Goal: Share content: Share content

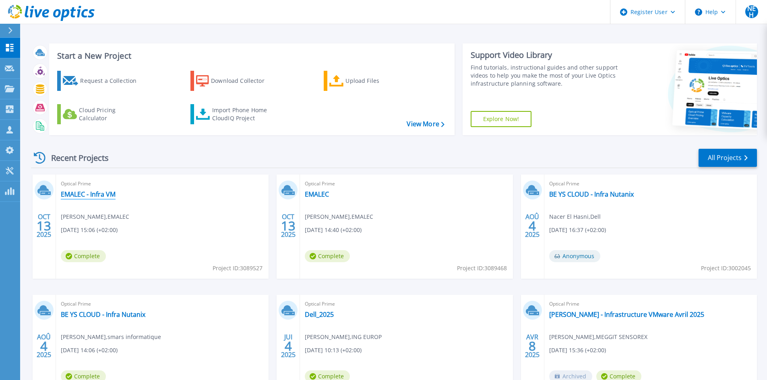
click at [107, 194] on link "EMALEC - Infra VM" at bounding box center [88, 194] width 55 height 8
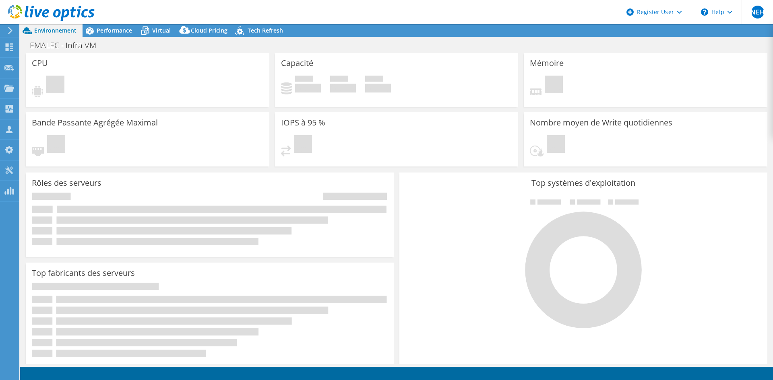
select select "USD"
select select "EUFrankfurt"
select select "EUR"
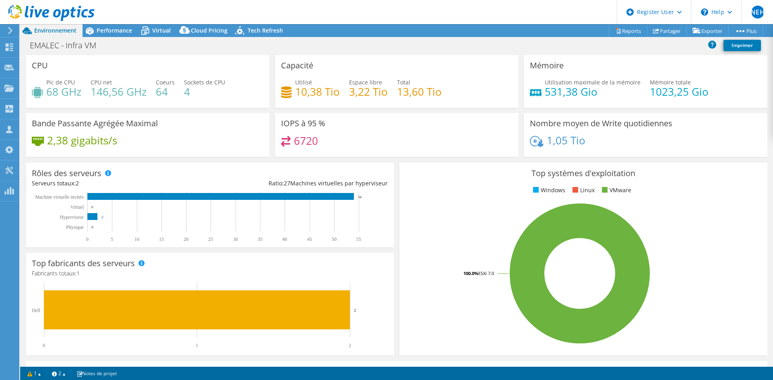
click at [90, 95] on div "Pic de CPU 68 GHz CPU net 146,56 GHz Coeurs 64 Sockets de CPU 4" at bounding box center [147, 91] width 231 height 26
drag, startPoint x: 47, startPoint y: 91, endPoint x: 81, endPoint y: 94, distance: 33.9
click at [81, 94] on h4 "68 GHz" at bounding box center [63, 91] width 35 height 9
click at [45, 66] on h3 "CPU" at bounding box center [40, 65] width 16 height 9
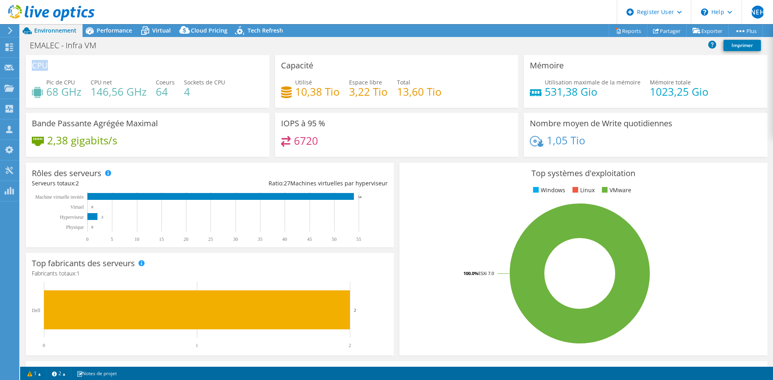
click at [45, 66] on h3 "CPU" at bounding box center [40, 65] width 16 height 9
click at [165, 29] on span "Virtual" at bounding box center [161, 31] width 19 height 8
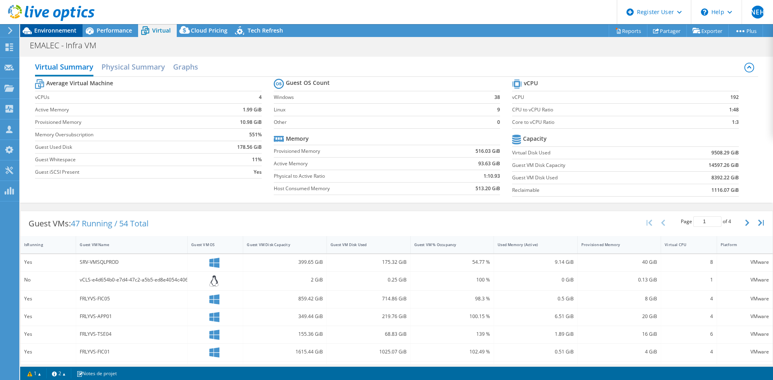
click at [46, 31] on span "Environnement" at bounding box center [55, 31] width 42 height 8
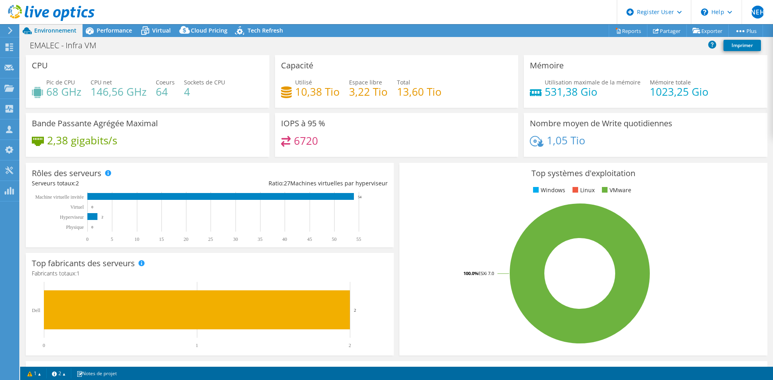
click at [161, 95] on h4 "64" at bounding box center [165, 91] width 19 height 9
drag, startPoint x: 186, startPoint y: 93, endPoint x: 190, endPoint y: 94, distance: 4.7
click at [190, 94] on h4 "4" at bounding box center [204, 91] width 41 height 9
drag, startPoint x: 297, startPoint y: 93, endPoint x: 327, endPoint y: 93, distance: 30.2
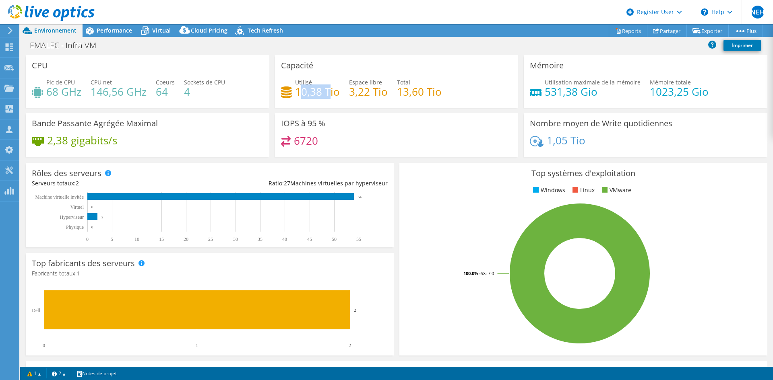
click at [327, 93] on h4 "10,38 Tio" at bounding box center [317, 91] width 45 height 9
click at [327, 95] on h4 "10,38 Tio" at bounding box center [317, 91] width 45 height 9
click at [329, 94] on h4 "10,38 Tio" at bounding box center [317, 91] width 45 height 9
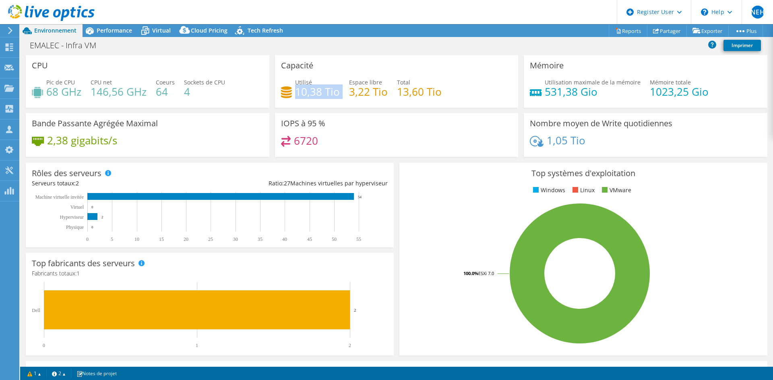
click at [311, 96] on h4 "10,38 Tio" at bounding box center [317, 91] width 45 height 9
click at [325, 93] on h4 "10,38 Tio" at bounding box center [317, 91] width 45 height 9
click at [326, 93] on h4 "10,38 Tio" at bounding box center [317, 91] width 45 height 9
click at [309, 96] on h4 "10,38 Tio" at bounding box center [317, 91] width 45 height 9
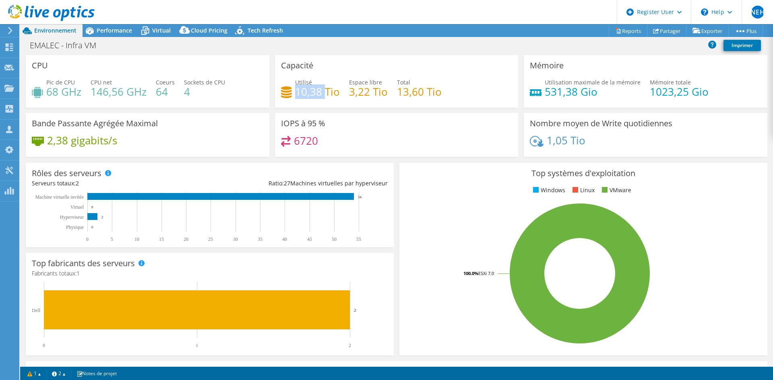
click at [309, 96] on h4 "10,38 Tio" at bounding box center [317, 91] width 45 height 9
click at [318, 94] on h4 "10,38 Tio" at bounding box center [317, 91] width 45 height 9
drag, startPoint x: 335, startPoint y: 94, endPoint x: 303, endPoint y: 96, distance: 31.5
click at [303, 96] on h4 "10,38 Tio" at bounding box center [317, 91] width 45 height 9
click at [305, 94] on h4 "10,38 Tio" at bounding box center [317, 91] width 45 height 9
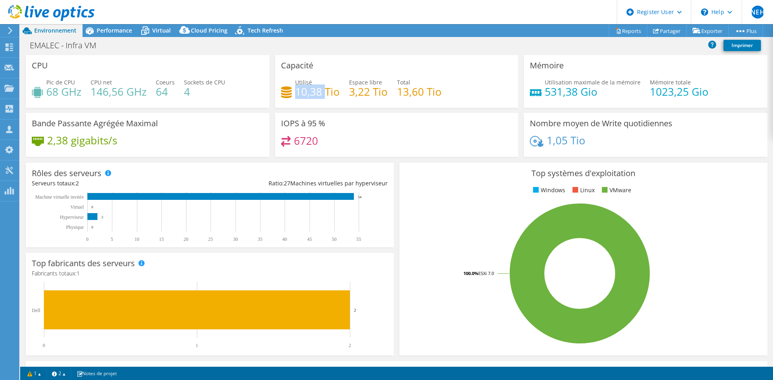
click at [305, 94] on h4 "10,38 Tio" at bounding box center [317, 91] width 45 height 9
click at [310, 96] on h4 "10,38 Tio" at bounding box center [317, 91] width 45 height 9
click at [309, 96] on h4 "10,38 Tio" at bounding box center [317, 91] width 45 height 9
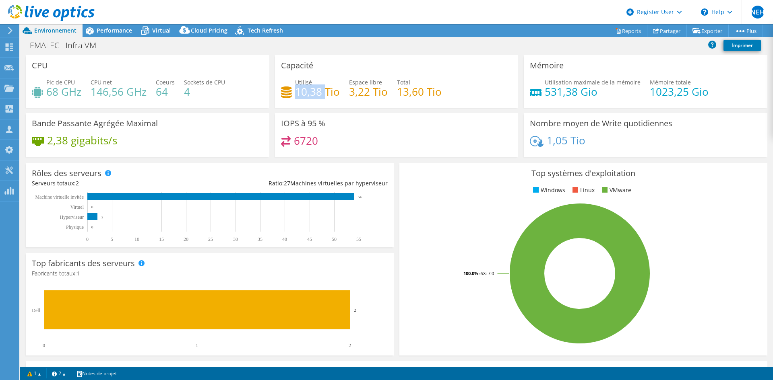
click at [309, 96] on h4 "10,38 Tio" at bounding box center [317, 91] width 45 height 9
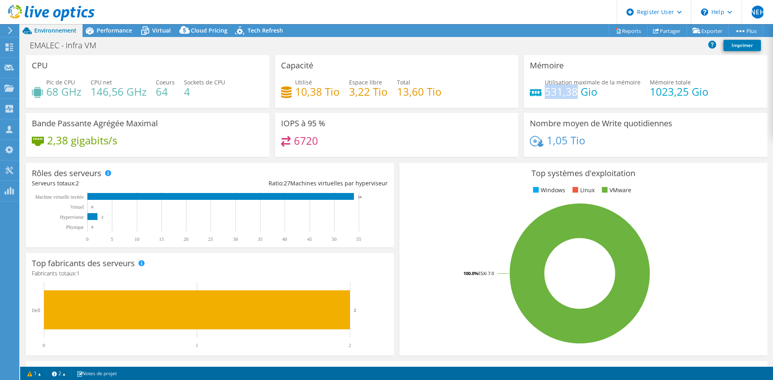
drag, startPoint x: 543, startPoint y: 90, endPoint x: 573, endPoint y: 94, distance: 30.5
click at [573, 94] on h4 "531,38 Gio" at bounding box center [593, 91] width 96 height 9
drag, startPoint x: 645, startPoint y: 95, endPoint x: 682, endPoint y: 96, distance: 37.9
click at [682, 96] on h4 "1023,25 Gio" at bounding box center [679, 91] width 59 height 9
click at [578, 95] on h4 "531,38 Gio" at bounding box center [593, 91] width 96 height 9
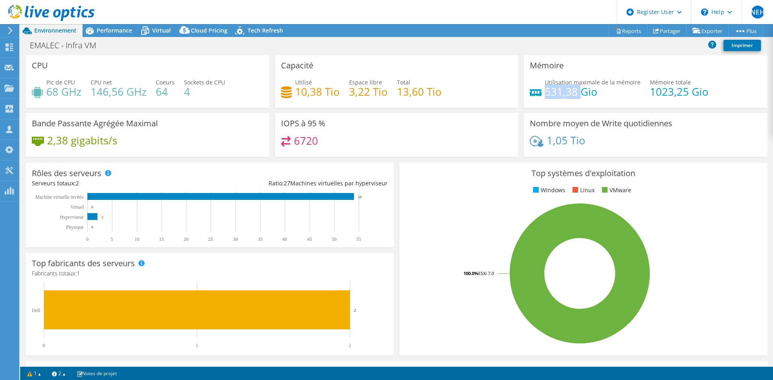
drag, startPoint x: 576, startPoint y: 95, endPoint x: 542, endPoint y: 96, distance: 34.3
click at [545, 96] on h4 "531,38 Gio" at bounding box center [593, 91] width 96 height 9
click at [553, 96] on h4 "531,38 Gio" at bounding box center [593, 91] width 96 height 9
click at [304, 143] on h4 "6720" at bounding box center [306, 140] width 24 height 9
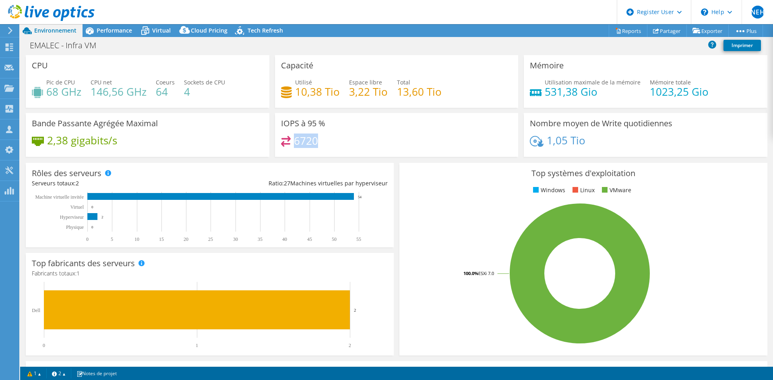
click at [304, 143] on h4 "6720" at bounding box center [306, 140] width 24 height 9
click at [331, 132] on div "IOPS à 95 % 6720" at bounding box center [397, 135] width 244 height 44
drag, startPoint x: 321, startPoint y: 138, endPoint x: 283, endPoint y: 141, distance: 38.3
click at [283, 141] on div "6720" at bounding box center [396, 144] width 231 height 17
click at [304, 138] on h4 "6720" at bounding box center [306, 140] width 24 height 9
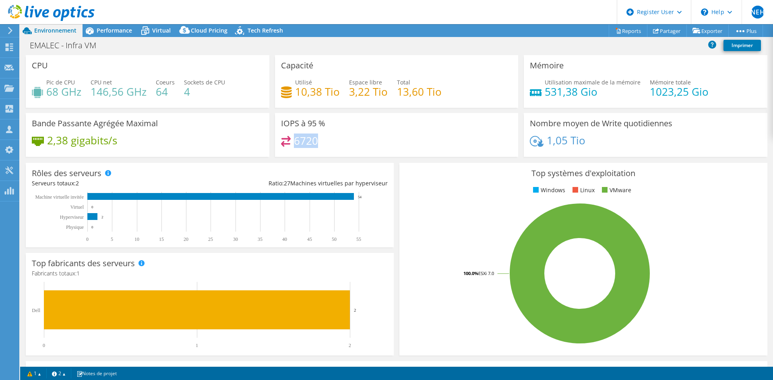
click at [304, 138] on h4 "6720" at bounding box center [306, 140] width 24 height 9
click at [303, 138] on h4 "6720" at bounding box center [306, 140] width 24 height 9
drag, startPoint x: 543, startPoint y: 142, endPoint x: 568, endPoint y: 143, distance: 25.4
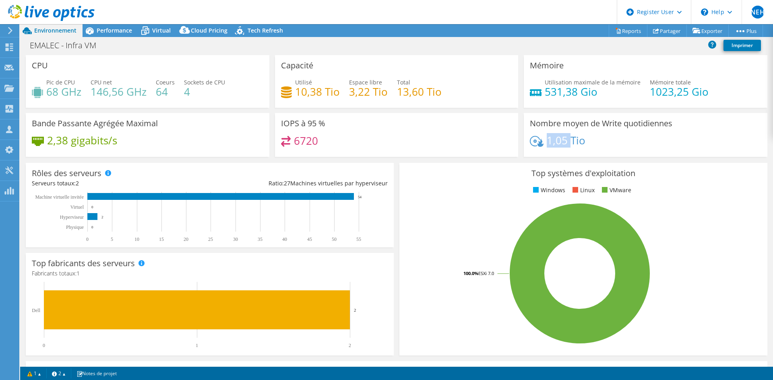
click at [568, 143] on h4 "1,05 Tio" at bounding box center [566, 140] width 39 height 9
click at [107, 29] on span "Performance" at bounding box center [114, 31] width 35 height 8
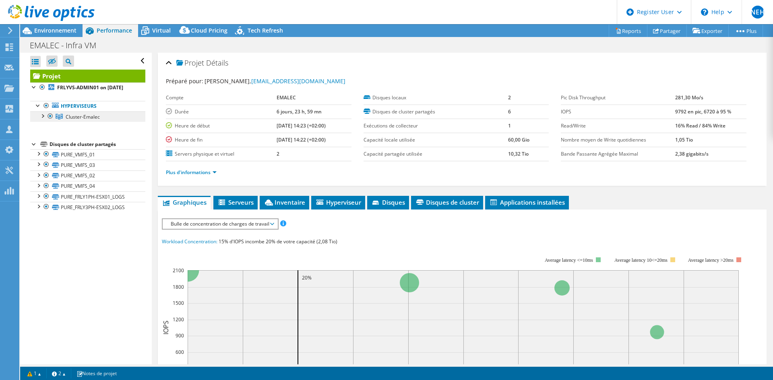
click at [74, 120] on span "Cluster-Emalec" at bounding box center [83, 117] width 34 height 7
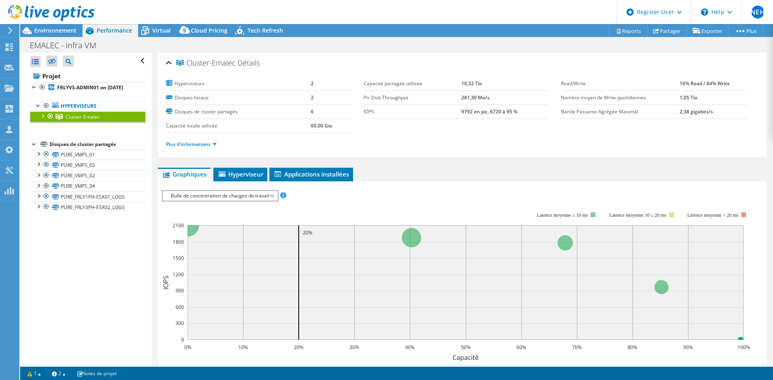
click at [247, 200] on span "Bulle de concentration de charges de travail" at bounding box center [220, 196] width 107 height 10
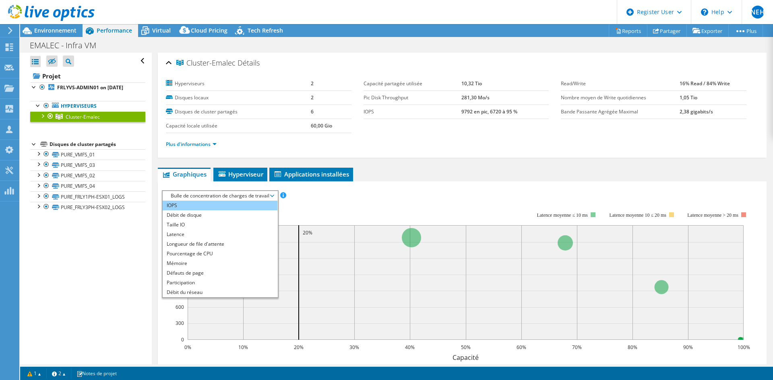
click at [203, 207] on li "IOPS" at bounding box center [220, 206] width 115 height 10
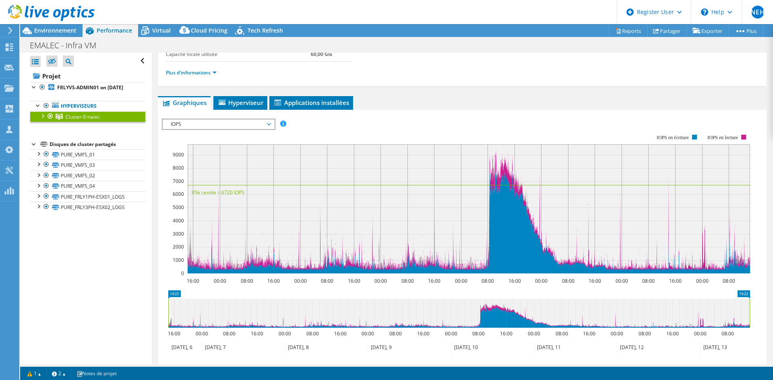
scroll to position [81, 0]
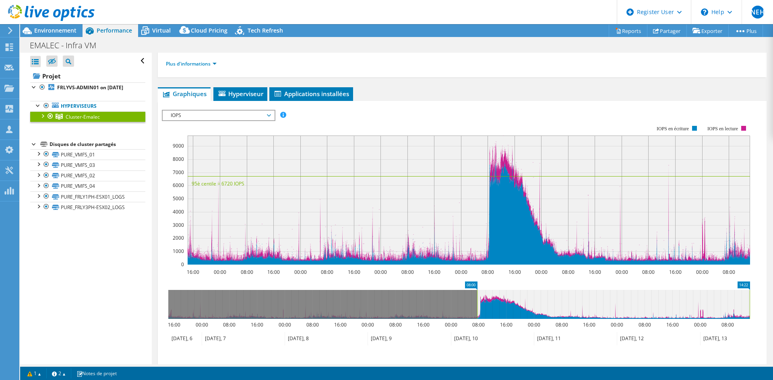
drag, startPoint x: 280, startPoint y: 289, endPoint x: 485, endPoint y: 326, distance: 207.8
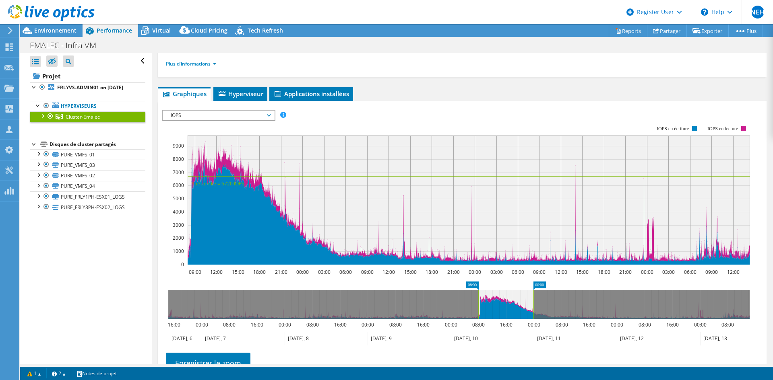
drag, startPoint x: 744, startPoint y: 285, endPoint x: 528, endPoint y: 300, distance: 216.7
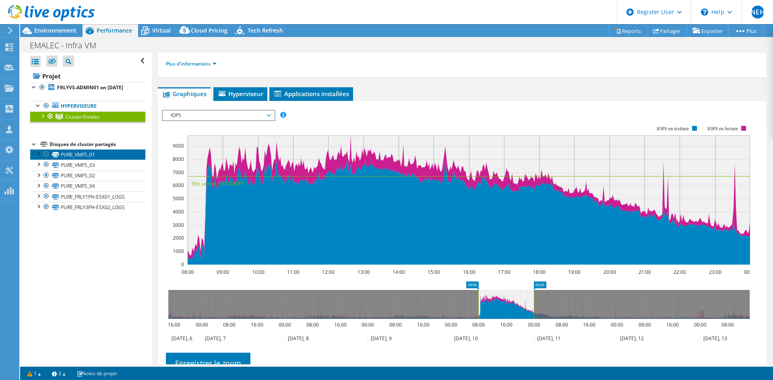
click at [87, 160] on link "PURE_VMFS_01" at bounding box center [87, 154] width 115 height 10
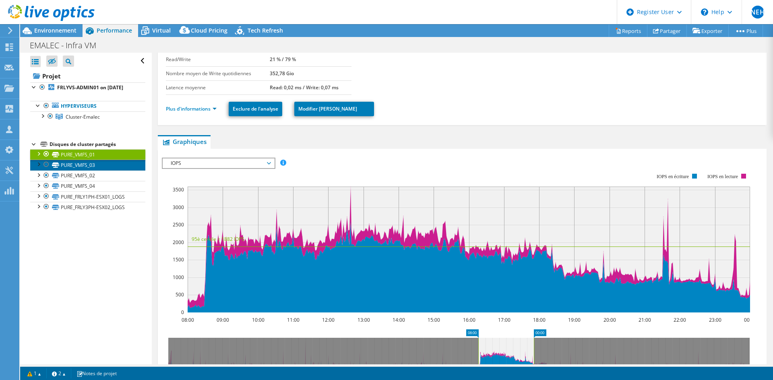
click at [94, 170] on link "PURE_VMFS_03" at bounding box center [87, 165] width 115 height 10
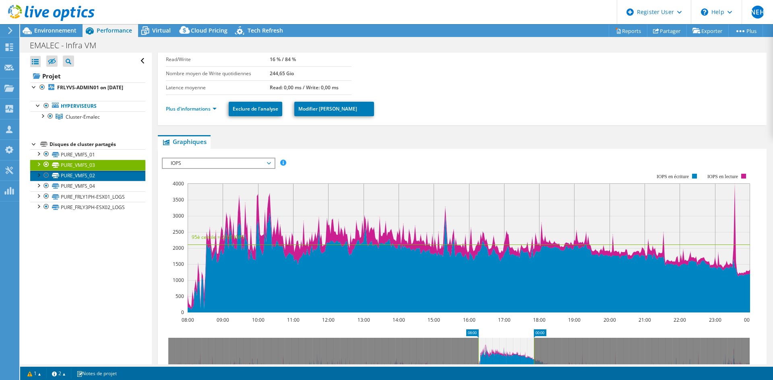
click at [88, 181] on link "PURE_VMFS_02" at bounding box center [87, 176] width 115 height 10
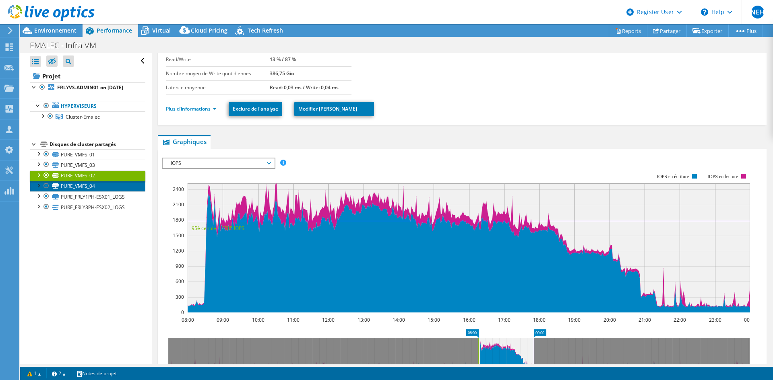
click at [88, 192] on link "PURE_VMFS_04" at bounding box center [87, 186] width 115 height 10
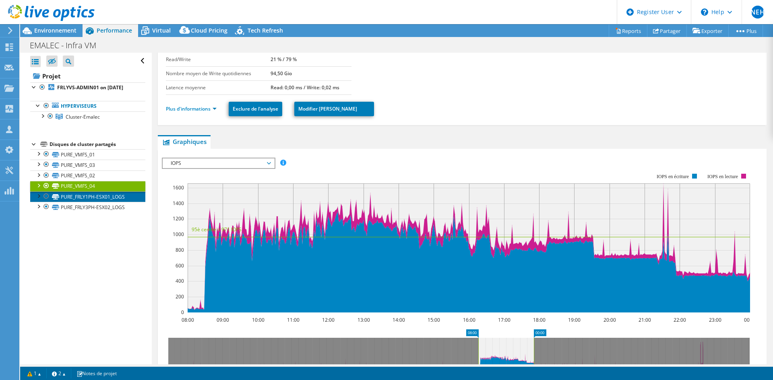
click at [104, 202] on link "PURE_FRLY1PH-ESX01_LOGS" at bounding box center [87, 197] width 115 height 10
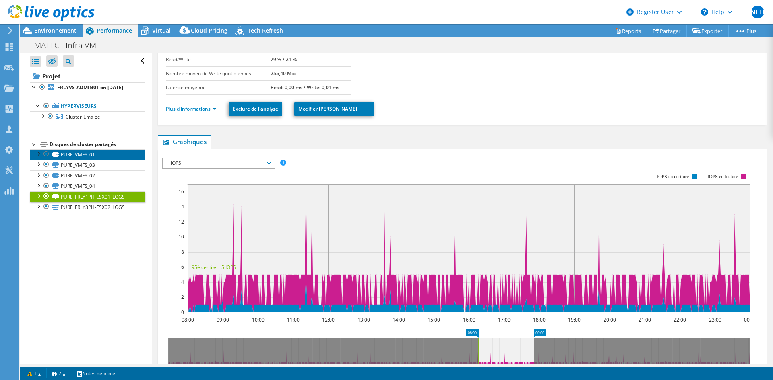
click at [82, 160] on link "PURE_VMFS_01" at bounding box center [87, 154] width 115 height 10
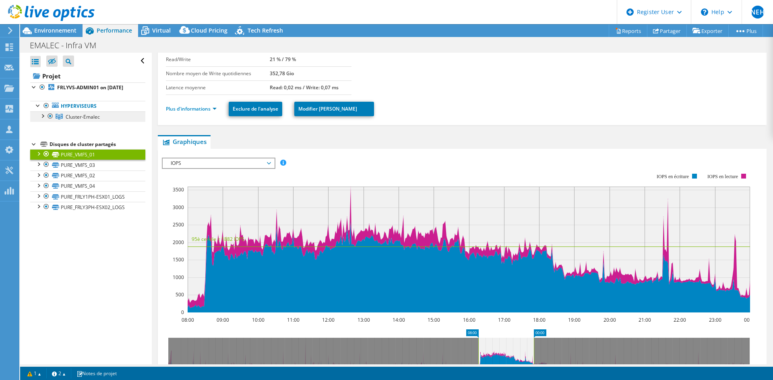
click at [107, 122] on link "Cluster-Emalec" at bounding box center [87, 117] width 115 height 10
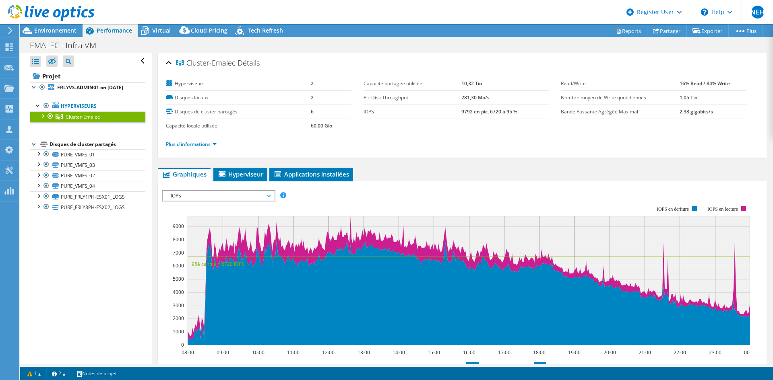
select select "EUFrankfurt"
select select "EUR"
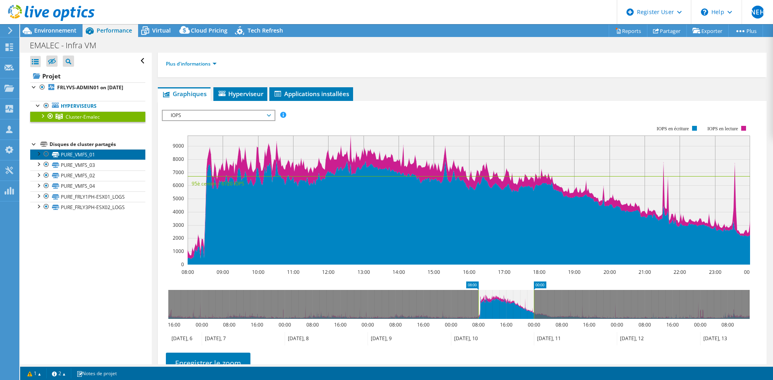
click at [110, 160] on link "PURE_VMFS_01" at bounding box center [87, 154] width 115 height 10
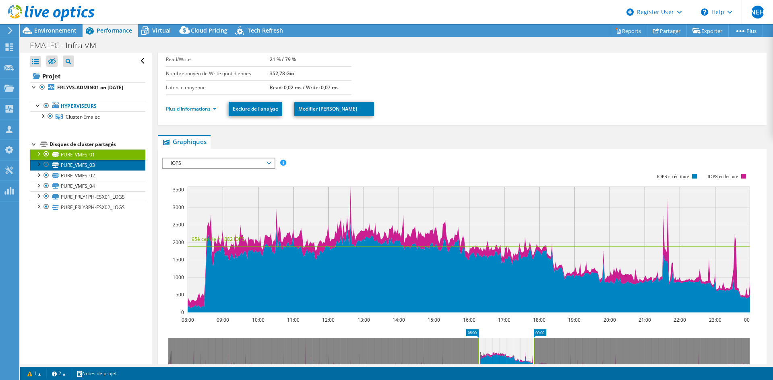
click at [95, 169] on link "PURE_VMFS_03" at bounding box center [87, 165] width 115 height 10
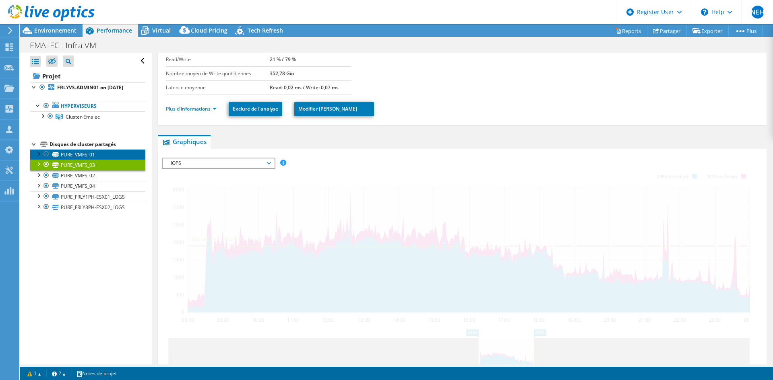
click at [105, 159] on link "PURE_VMFS_01" at bounding box center [87, 154] width 115 height 10
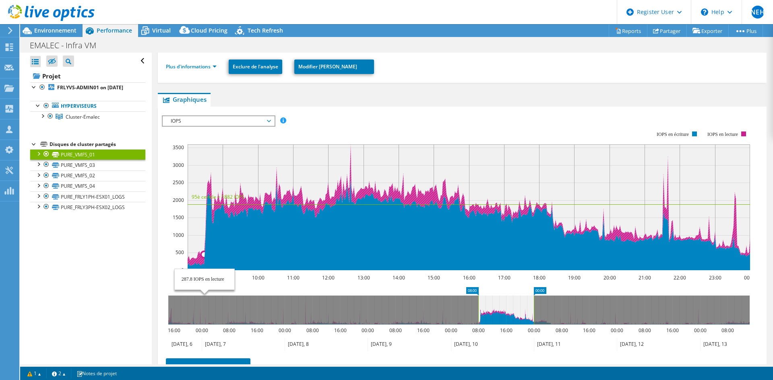
scroll to position [161, 0]
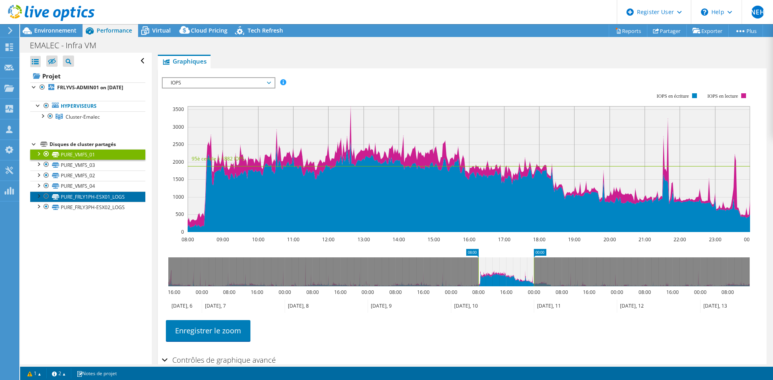
click at [83, 202] on link "PURE_FRLY1PH-ESX01_LOGS" at bounding box center [87, 197] width 115 height 10
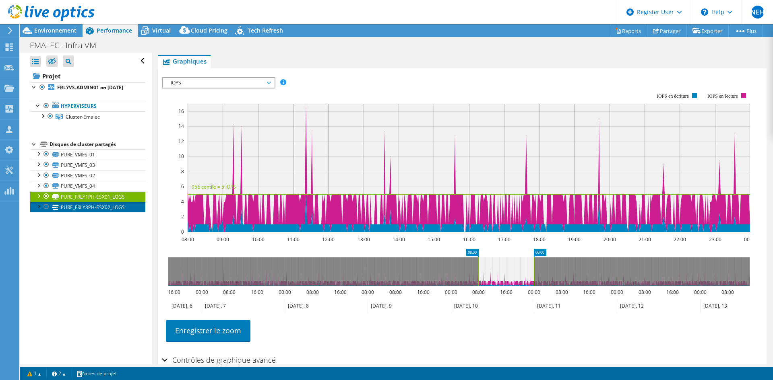
click at [81, 212] on link "PURE_FRLY3PH-ESX02_LOGS" at bounding box center [87, 207] width 115 height 10
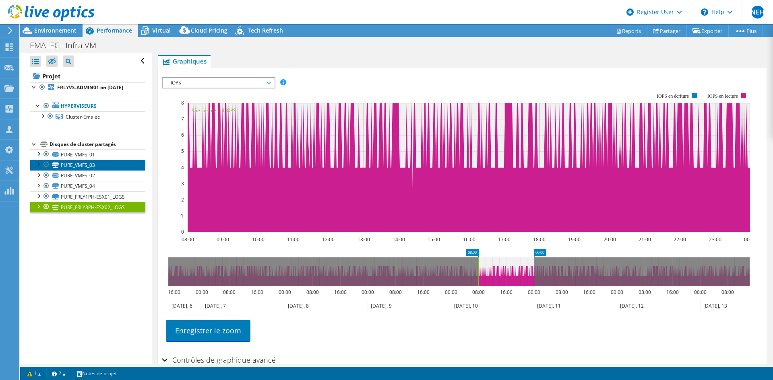
click at [91, 168] on link "PURE_VMFS_03" at bounding box center [87, 165] width 115 height 10
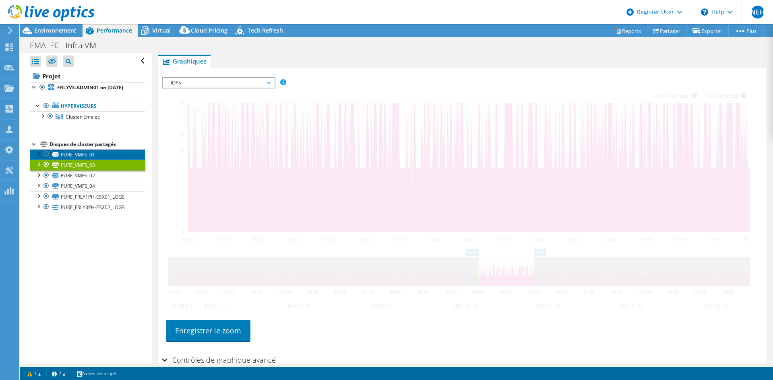
click at [95, 160] on link "PURE_VMFS_01" at bounding box center [87, 154] width 115 height 10
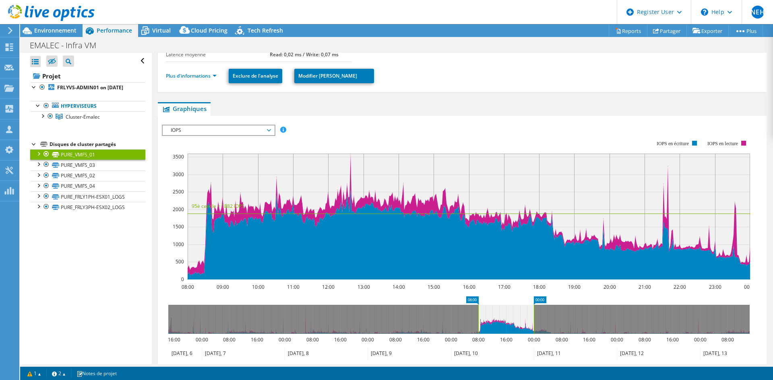
scroll to position [0, 0]
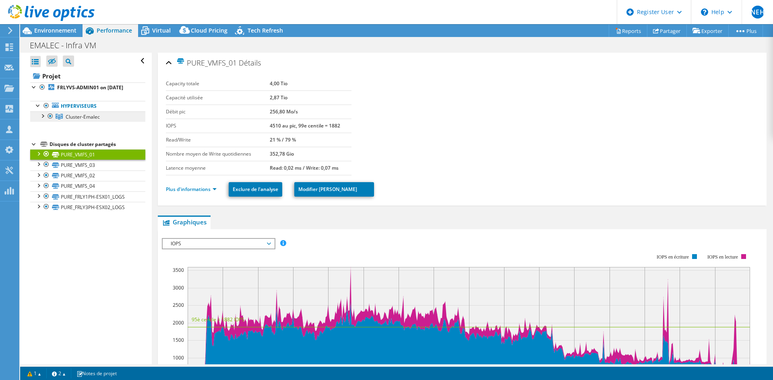
click at [90, 120] on span "Cluster-Emalec" at bounding box center [83, 117] width 34 height 7
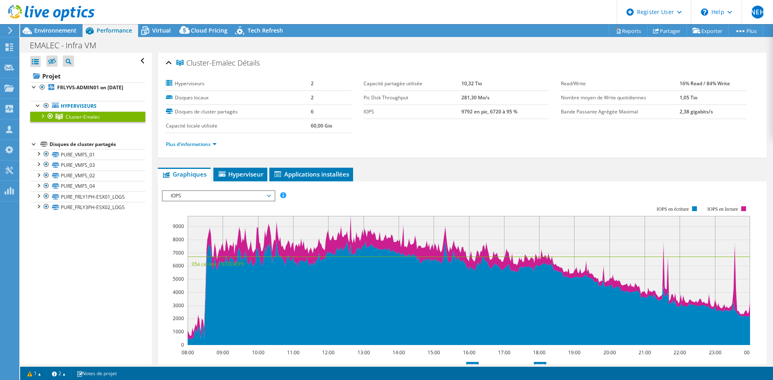
click at [247, 198] on span "IOPS" at bounding box center [218, 196] width 103 height 10
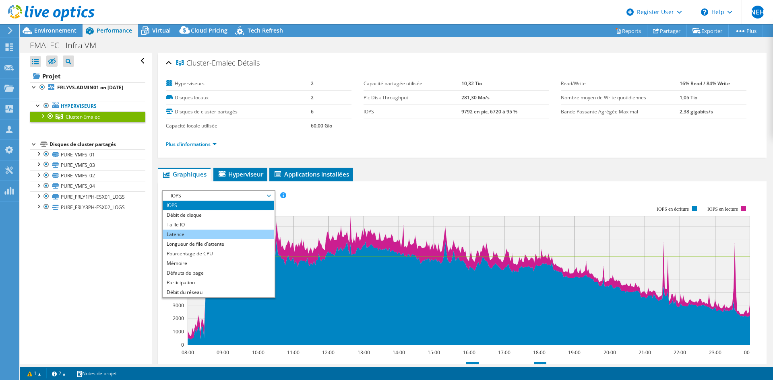
click at [221, 233] on li "Latence" at bounding box center [219, 235] width 112 height 10
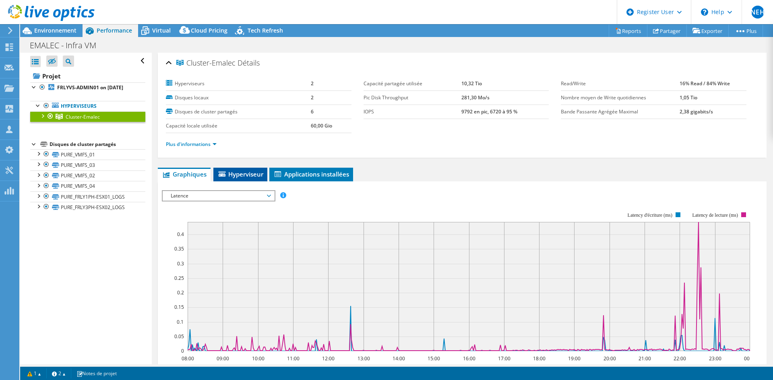
click at [250, 174] on span "Hyperviseur" at bounding box center [240, 174] width 46 height 8
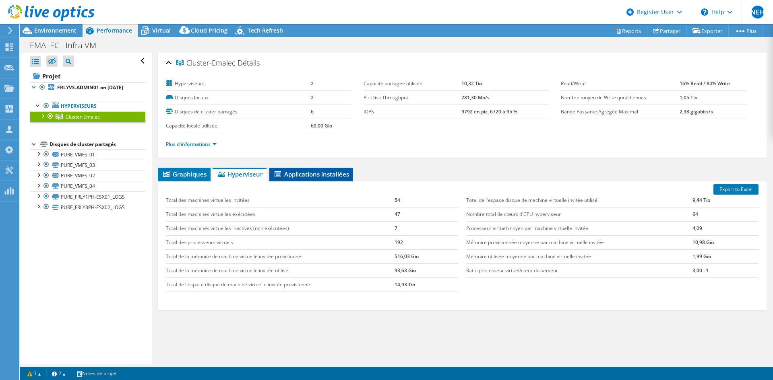
click at [302, 175] on span "Applications installées" at bounding box center [311, 174] width 76 height 8
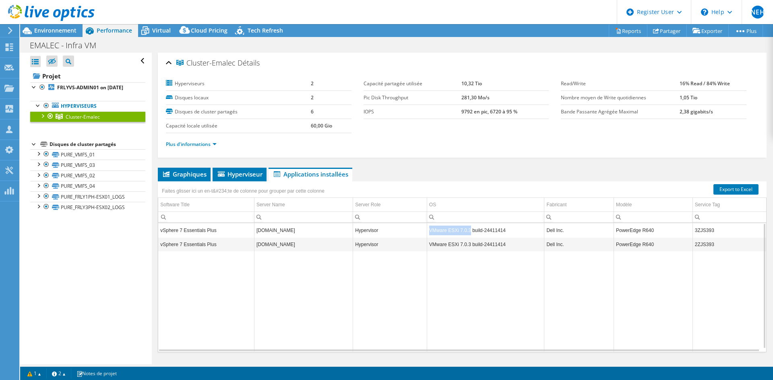
drag, startPoint x: 426, startPoint y: 230, endPoint x: 466, endPoint y: 234, distance: 40.1
click at [466, 234] on td "VMware ESXi 7.0.3 build-24411414" at bounding box center [486, 230] width 118 height 14
drag, startPoint x: 217, startPoint y: 232, endPoint x: 160, endPoint y: 233, distance: 57.2
click at [160, 233] on td "vSphere 7 Essentials Plus" at bounding box center [206, 230] width 96 height 14
drag, startPoint x: 218, startPoint y: 245, endPoint x: 159, endPoint y: 249, distance: 58.9
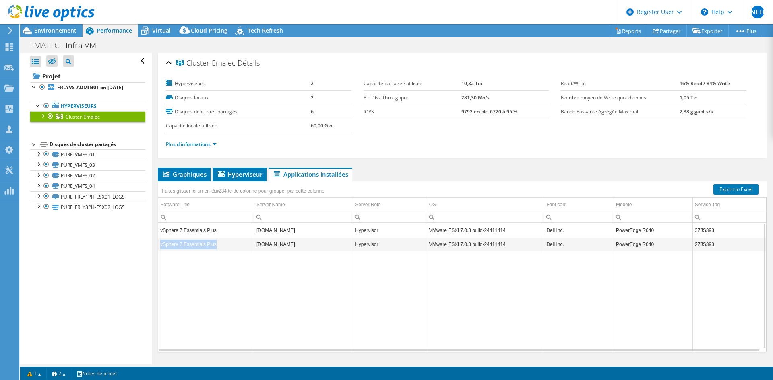
click at [159, 249] on td "vSphere 7 Essentials Plus" at bounding box center [206, 245] width 96 height 14
click at [224, 256] on td "Data grid" at bounding box center [206, 302] width 96 height 100
drag, startPoint x: 214, startPoint y: 232, endPoint x: 160, endPoint y: 233, distance: 53.6
click at [160, 233] on td "vSphere 7 Essentials Plus" at bounding box center [206, 230] width 96 height 14
drag, startPoint x: 426, startPoint y: 232, endPoint x: 431, endPoint y: 234, distance: 4.9
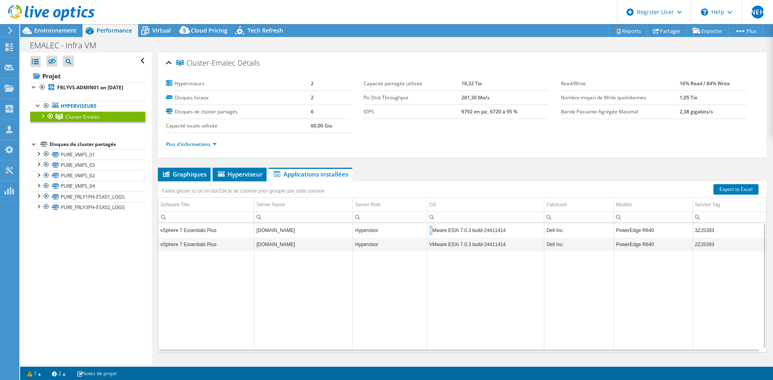
click at [431, 234] on td "VMware ESXi 7.0.3 build-24411414" at bounding box center [486, 230] width 118 height 14
drag, startPoint x: 454, startPoint y: 233, endPoint x: 467, endPoint y: 236, distance: 12.9
click at [467, 236] on td "VMware ESXi 7.0.3 build-24411414" at bounding box center [486, 230] width 118 height 14
drag, startPoint x: 214, startPoint y: 230, endPoint x: 161, endPoint y: 236, distance: 53.4
click at [161, 236] on td "vSphere 7 Essentials Plus" at bounding box center [206, 230] width 96 height 14
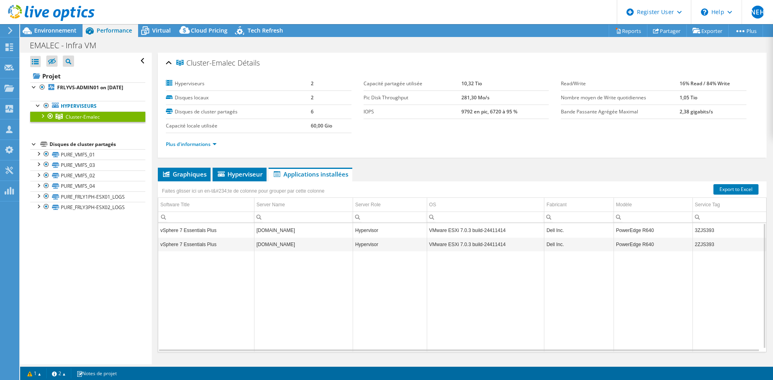
click at [44, 120] on div at bounding box center [42, 116] width 8 height 8
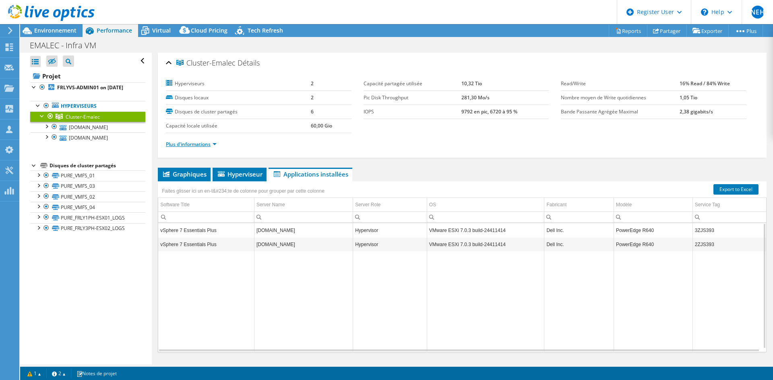
click at [196, 147] on link "Plus d'informations" at bounding box center [191, 144] width 51 height 7
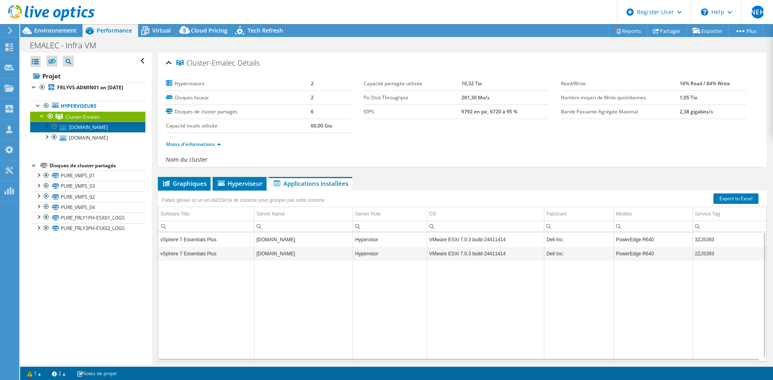
click at [116, 132] on link "[DOMAIN_NAME]" at bounding box center [87, 127] width 115 height 10
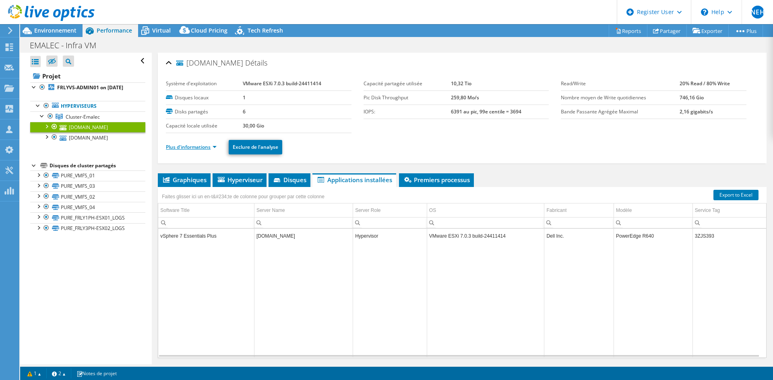
click at [213, 149] on link "Plus d'informations" at bounding box center [191, 147] width 51 height 7
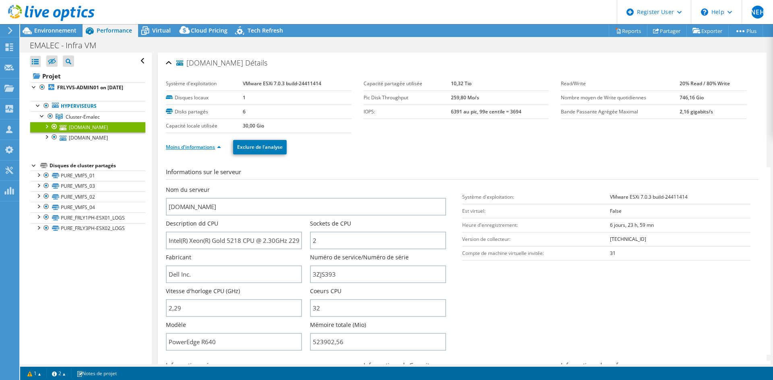
click at [218, 148] on link "Moins d'informations" at bounding box center [193, 147] width 55 height 7
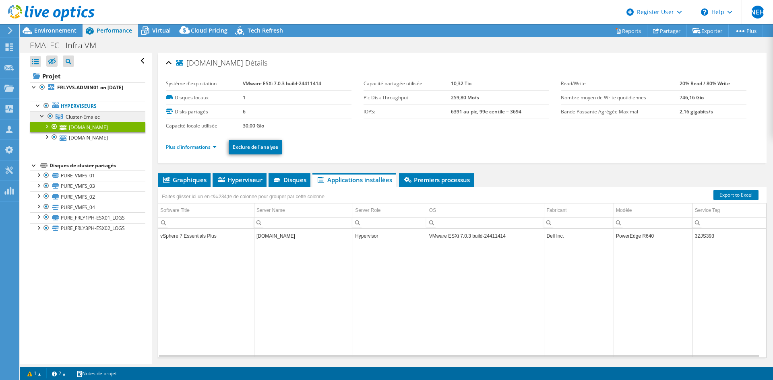
click at [87, 120] on span "Cluster-Emalec" at bounding box center [83, 117] width 34 height 7
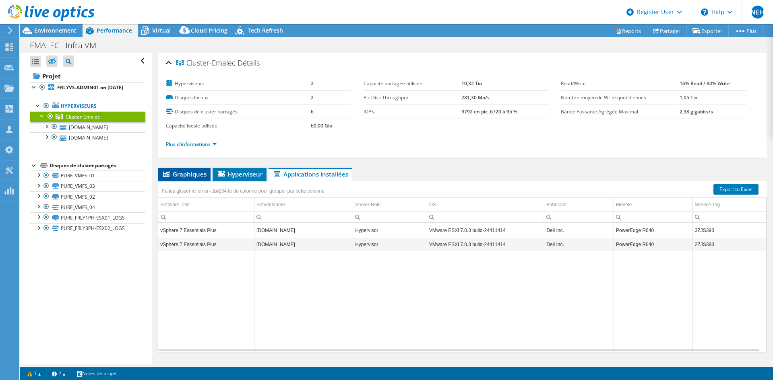
click at [180, 169] on li "Graphiques" at bounding box center [184, 175] width 53 height 14
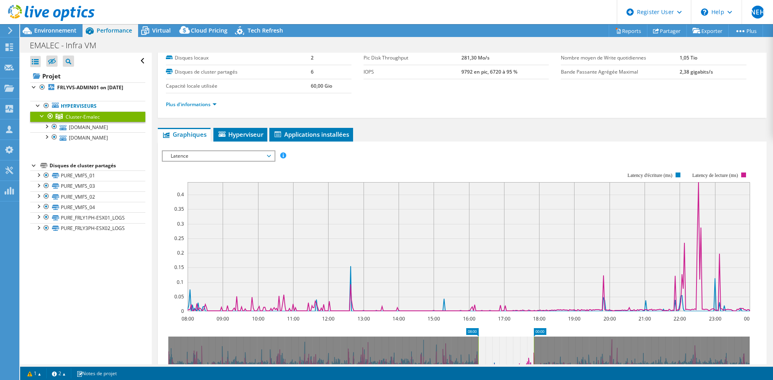
scroll to position [40, 0]
click at [218, 157] on span "Latence" at bounding box center [218, 156] width 103 height 10
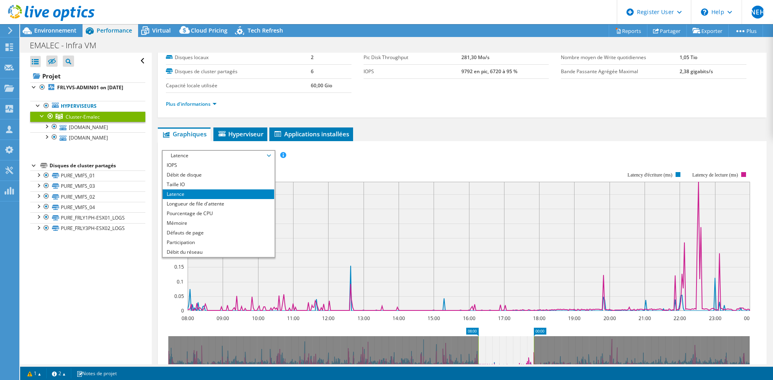
click at [323, 169] on rect at bounding box center [456, 241] width 588 height 161
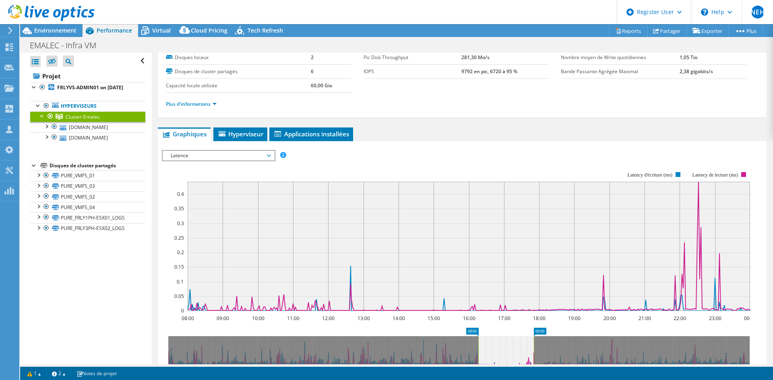
click at [224, 159] on span "Latence" at bounding box center [218, 156] width 103 height 10
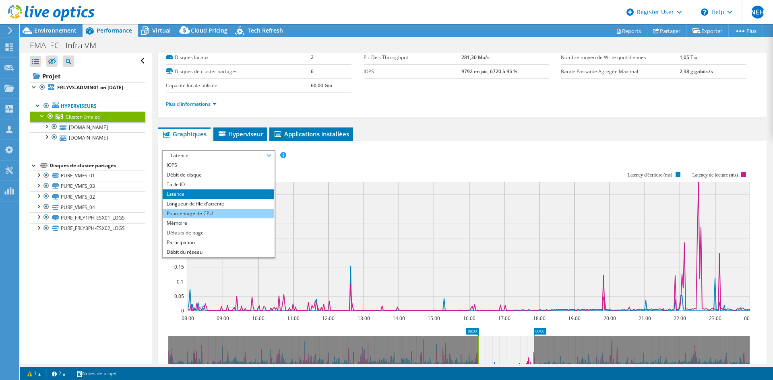
click at [222, 210] on li "Pourcentage de CPU" at bounding box center [219, 214] width 112 height 10
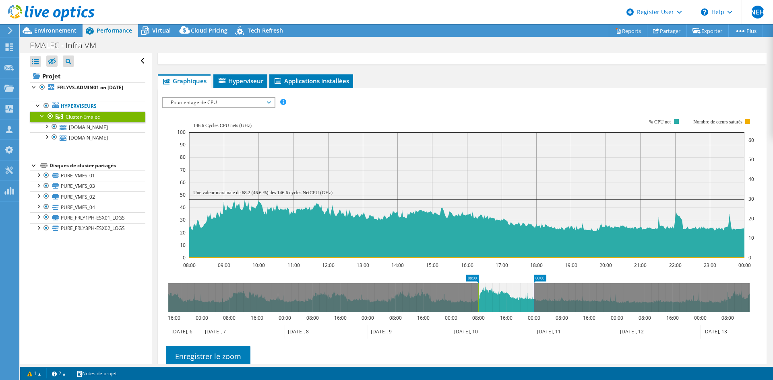
scroll to position [81, 0]
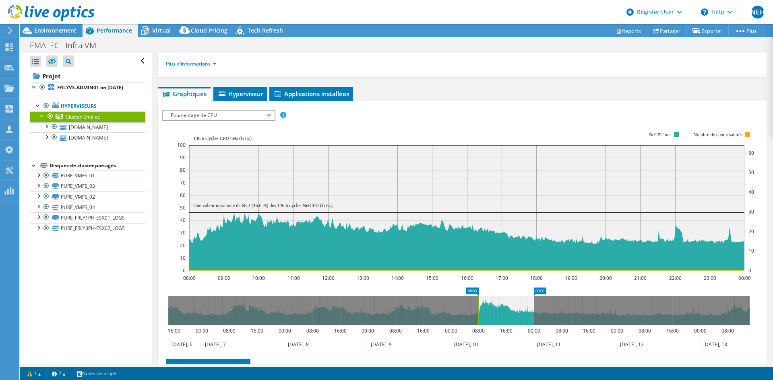
click at [248, 118] on span "Pourcentage de CPU" at bounding box center [218, 116] width 103 height 10
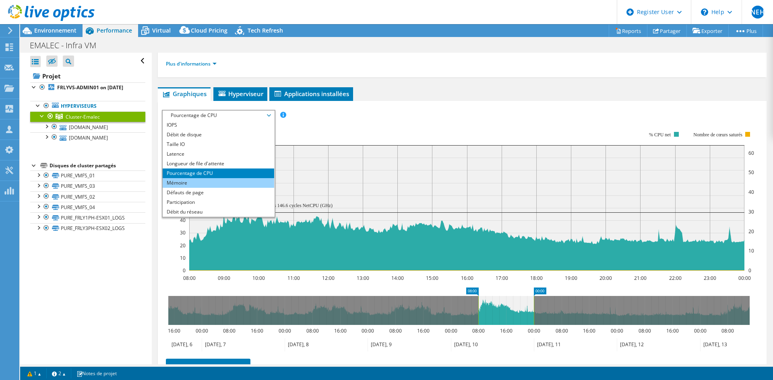
click at [218, 184] on li "Mémoire" at bounding box center [219, 183] width 112 height 10
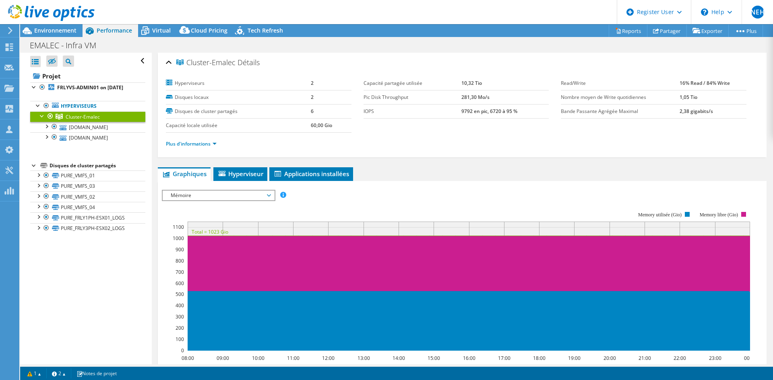
scroll to position [0, 0]
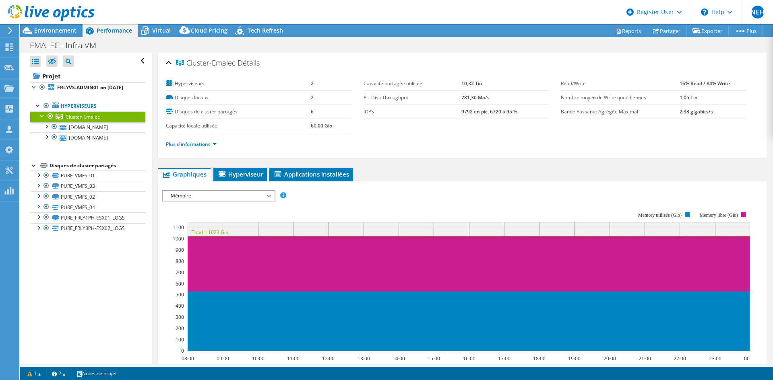
select select "EUFrankfurt"
click at [155, 33] on span "Virtual" at bounding box center [161, 31] width 19 height 8
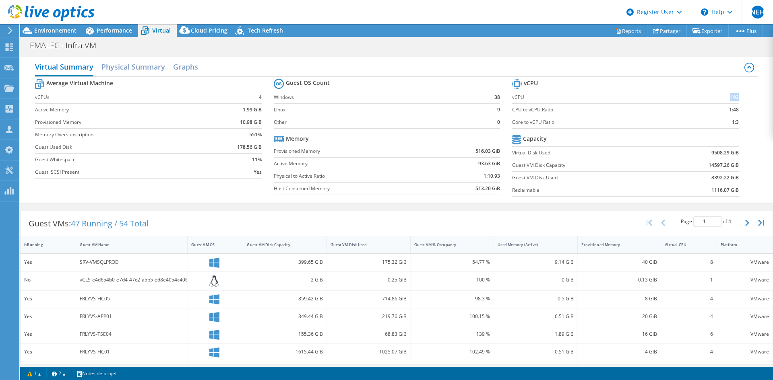
drag, startPoint x: 724, startPoint y: 101, endPoint x: 731, endPoint y: 98, distance: 7.8
click at [731, 98] on b "192" at bounding box center [734, 97] width 8 height 8
click at [730, 98] on b "192" at bounding box center [734, 97] width 8 height 8
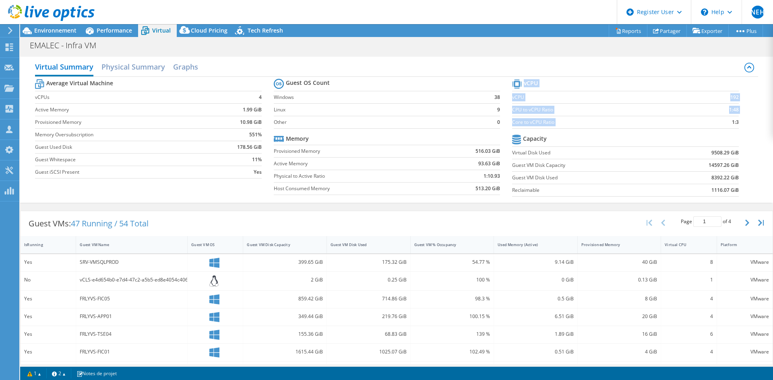
drag, startPoint x: 735, startPoint y: 122, endPoint x: 726, endPoint y: 125, distance: 9.3
click at [726, 125] on section "vCPU vCPU 192 CPU to vCPU Ratio 1:48 Core to vCPU Ratio 1:3 Capacity Virtual Di…" at bounding box center [631, 139] width 238 height 124
click at [695, 246] on div "Virtual CPU" at bounding box center [684, 244] width 38 height 5
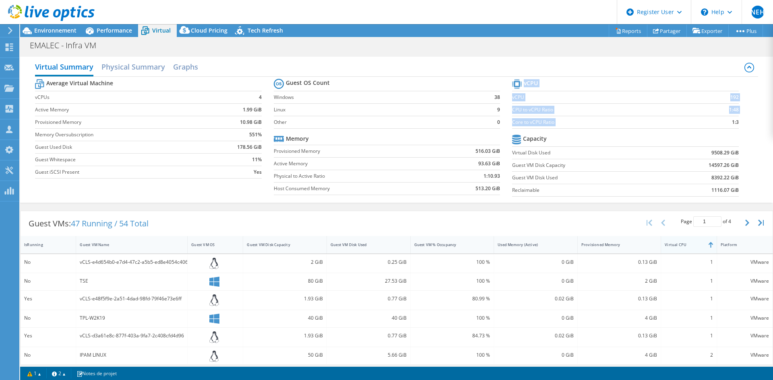
click at [695, 246] on div "Virtual CPU" at bounding box center [684, 244] width 38 height 5
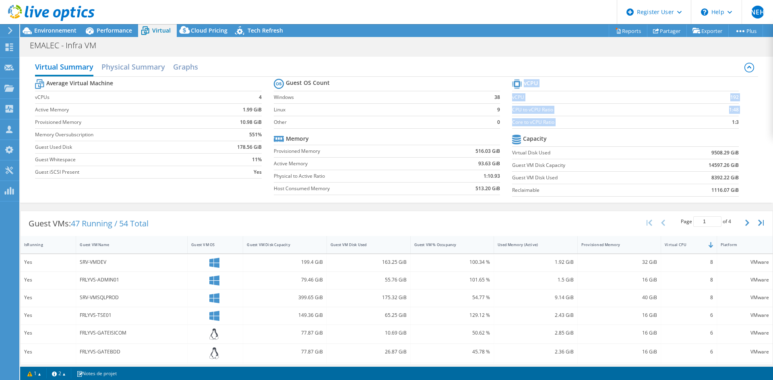
click at [712, 130] on section "vCPU vCPU 192 CPU to vCPU Ratio 1:48 Core to vCPU Ratio 1:3 Capacity Virtual Di…" at bounding box center [631, 139] width 238 height 124
click at [730, 98] on b "192" at bounding box center [734, 97] width 8 height 8
click at [707, 299] on div "8" at bounding box center [689, 297] width 48 height 9
click at [281, 98] on label "Windows" at bounding box center [377, 97] width 206 height 8
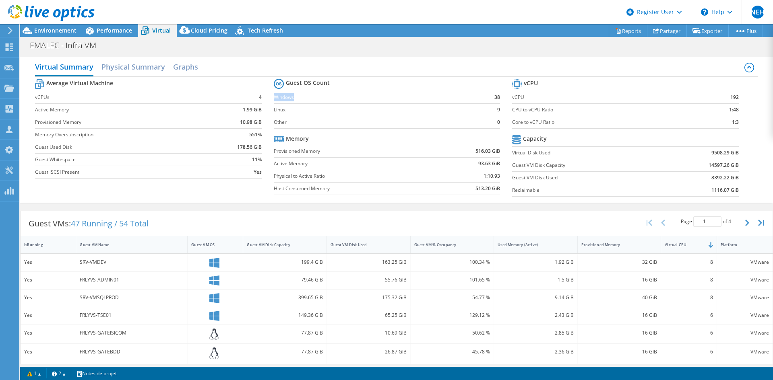
click at [282, 98] on label "Windows" at bounding box center [377, 97] width 206 height 8
click at [199, 33] on span "Cloud Pricing" at bounding box center [209, 31] width 37 height 8
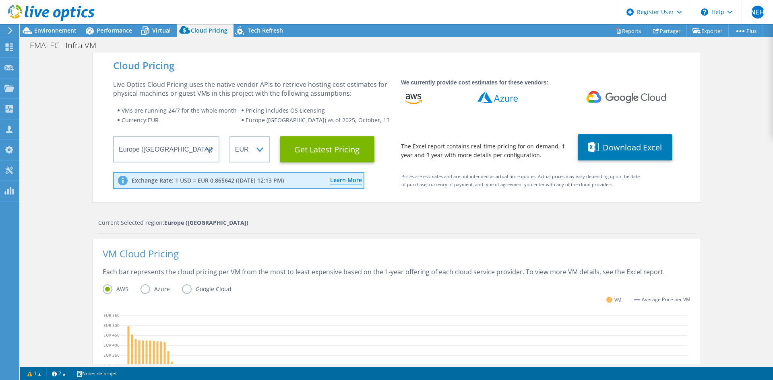
scroll to position [121, 0]
click at [702, 150] on div "Cloud Pricing Live Optics Cloud Pricing uses the native vendor APIs to retrieve…" at bounding box center [396, 327] width 753 height 548
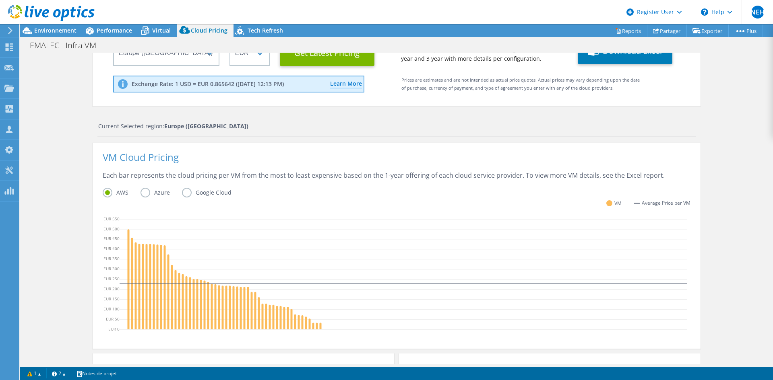
scroll to position [0, 0]
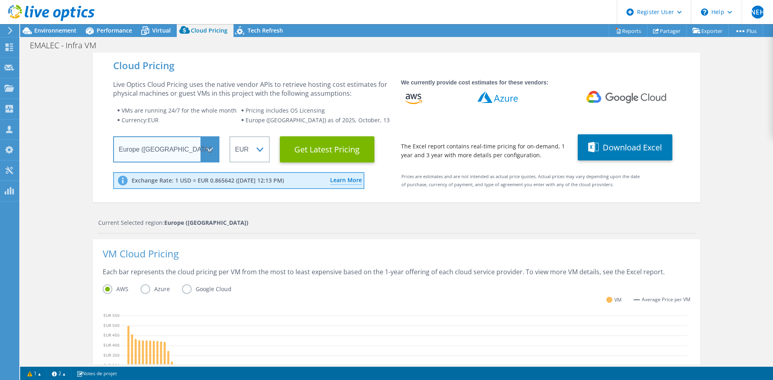
click at [212, 148] on select "Select a Region Asia Pacific (Hong Kong) Asia Pacific (Mumbai) Asia Pacific (Se…" at bounding box center [166, 149] width 106 height 26
click at [113, 136] on select "Select a Region Asia Pacific (Hong Kong) Asia Pacific (Mumbai) Asia Pacific (Se…" at bounding box center [166, 149] width 106 height 26
click at [209, 154] on select "Select a Region Asia Pacific (Hong Kong) Asia Pacific (Mumbai) Asia Pacific (Se…" at bounding box center [166, 149] width 106 height 26
click at [113, 136] on select "Select a Region Asia Pacific (Hong Kong) Asia Pacific (Mumbai) Asia Pacific (Se…" at bounding box center [166, 149] width 106 height 26
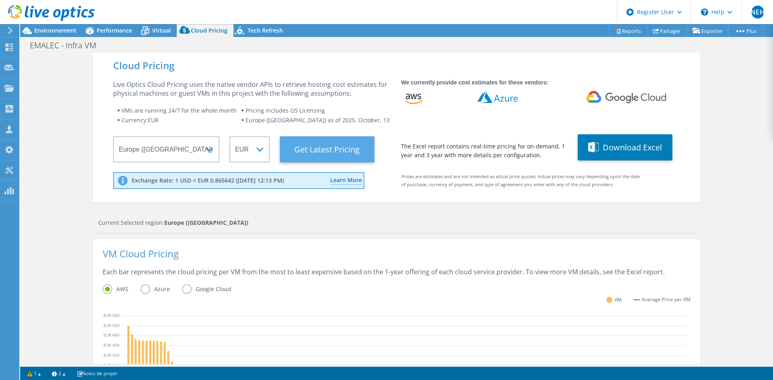
click at [320, 151] on Latest "Get Latest Pricing" at bounding box center [327, 149] width 95 height 26
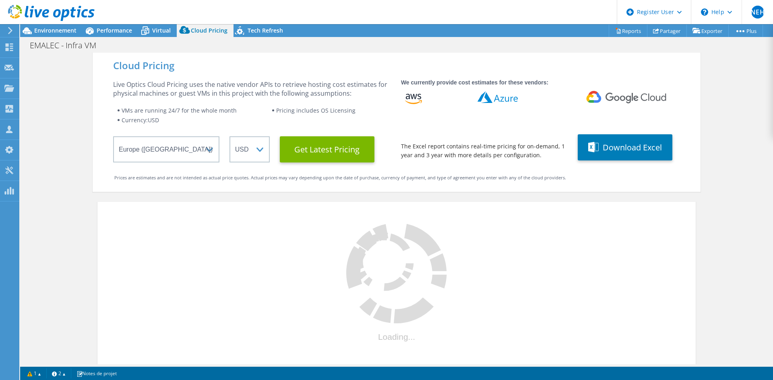
select select "EUR"
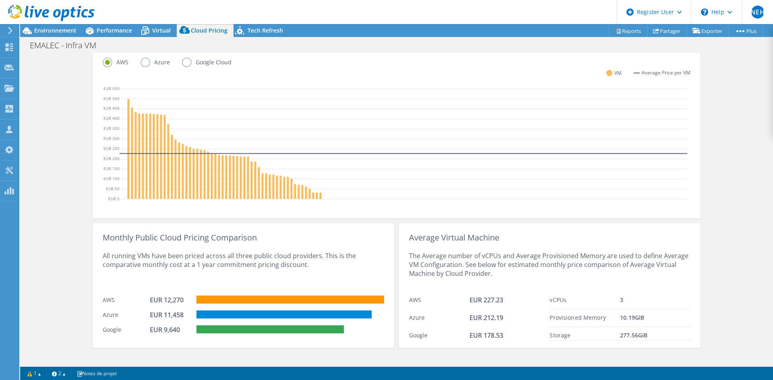
scroll to position [236, 0]
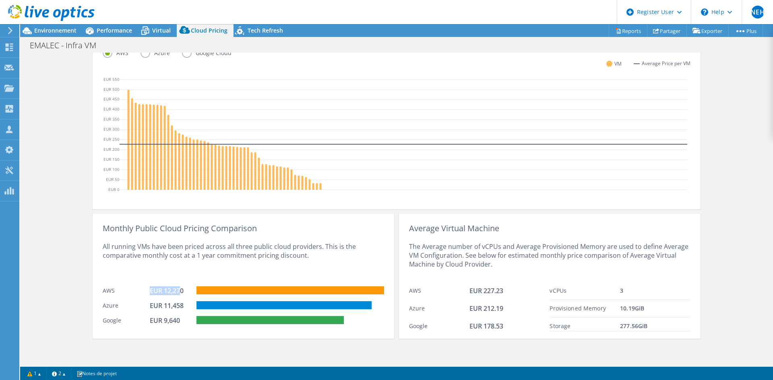
drag, startPoint x: 146, startPoint y: 291, endPoint x: 178, endPoint y: 291, distance: 31.8
click at [178, 291] on div "AWS EUR 12,270" at bounding box center [243, 290] width 281 height 15
click at [178, 291] on div "EUR 12,270" at bounding box center [170, 291] width 40 height 9
click at [180, 288] on div "EUR 12,270" at bounding box center [170, 291] width 40 height 9
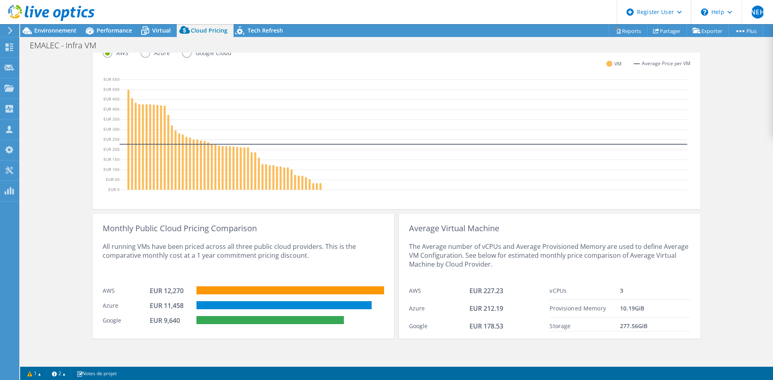
click at [179, 288] on div "EUR 12,270" at bounding box center [170, 291] width 40 height 9
click at [173, 291] on div "EUR 12,270" at bounding box center [170, 291] width 40 height 9
click at [179, 292] on div "EUR 12,270" at bounding box center [170, 291] width 40 height 9
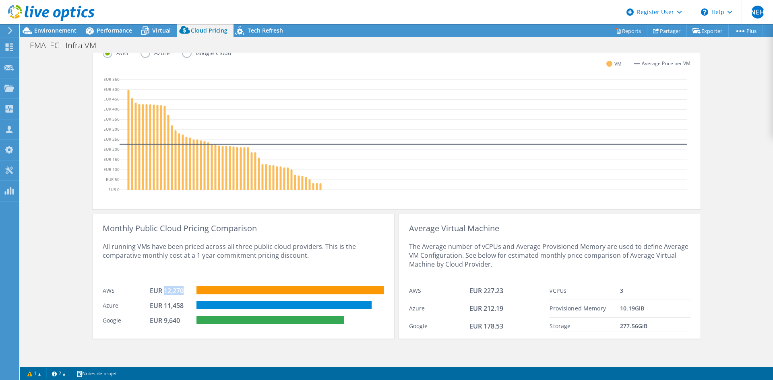
drag, startPoint x: 184, startPoint y: 292, endPoint x: 161, endPoint y: 296, distance: 22.6
click at [161, 296] on div "EUR 12,270" at bounding box center [173, 292] width 47 height 11
click at [163, 292] on div "EUR 12,270" at bounding box center [170, 291] width 40 height 9
click at [168, 295] on div "EUR 12,270" at bounding box center [170, 291] width 40 height 9
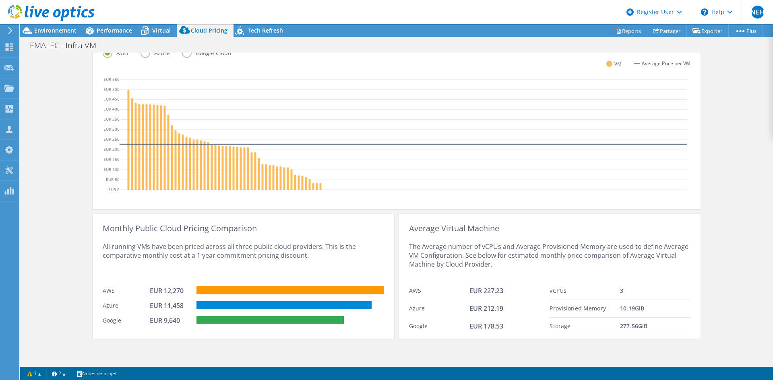
click at [175, 298] on div "Azure EUR 11,458" at bounding box center [243, 305] width 281 height 15
drag, startPoint x: 182, startPoint y: 293, endPoint x: 163, endPoint y: 295, distance: 19.0
click at [163, 295] on div "EUR 12,270" at bounding box center [170, 291] width 40 height 9
click at [169, 295] on div "EUR 12,270" at bounding box center [170, 291] width 40 height 9
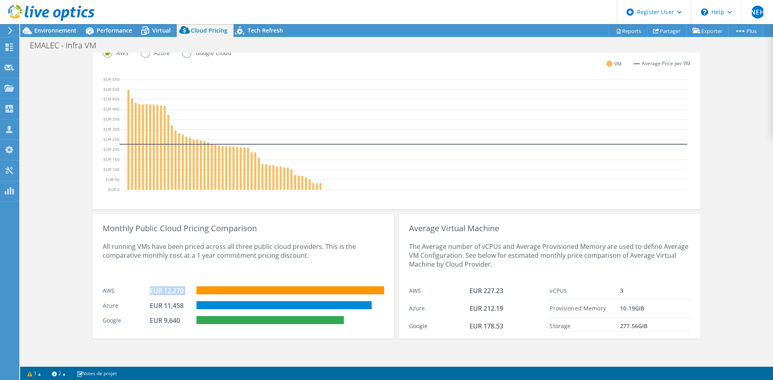
click at [169, 295] on div "EUR 12,270" at bounding box center [170, 291] width 40 height 9
click at [172, 290] on div "EUR 12,270" at bounding box center [170, 291] width 40 height 9
click at [154, 278] on div "All running VMs have been priced across all three public cloud providers. This …" at bounding box center [243, 258] width 281 height 50
click at [172, 291] on div "EUR 12,270" at bounding box center [170, 291] width 40 height 9
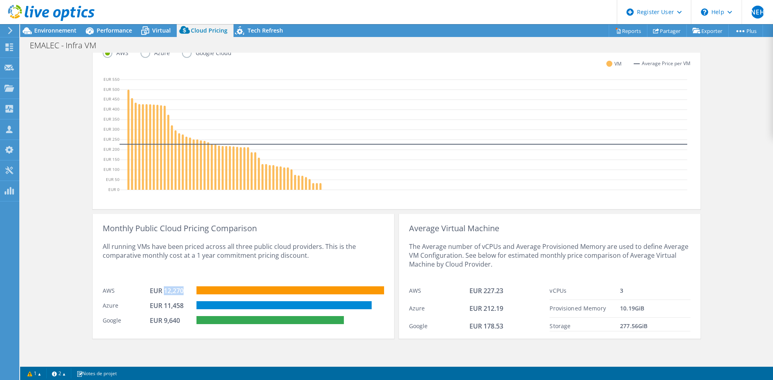
click at [172, 291] on div "EUR 12,270" at bounding box center [170, 291] width 40 height 9
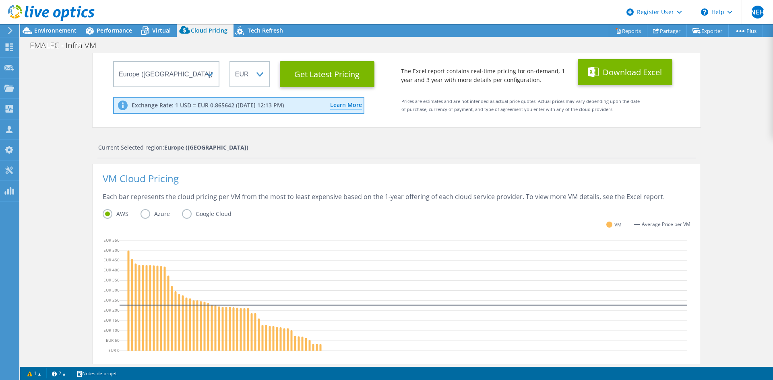
scroll to position [0, 0]
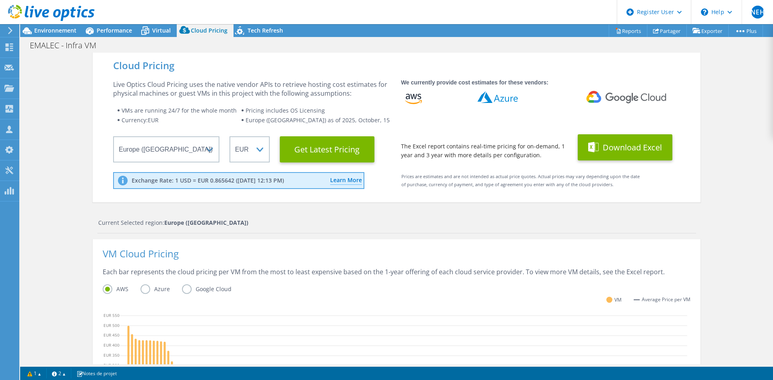
click at [620, 152] on button "Download Excel" at bounding box center [625, 147] width 95 height 26
click at [379, 224] on div "Current Selected region: Europe (Frankfurt)" at bounding box center [397, 223] width 598 height 9
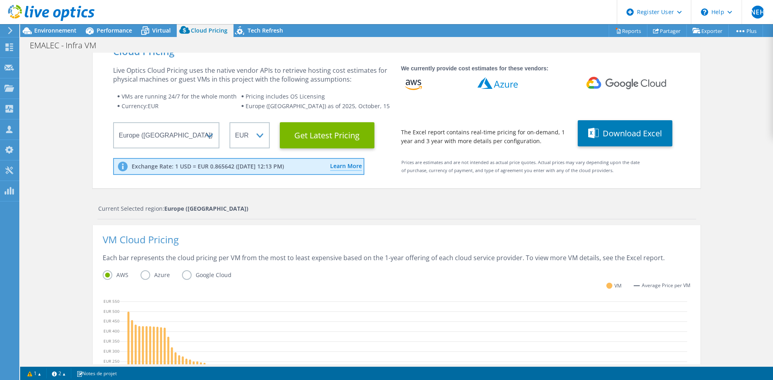
scroll to position [0, 0]
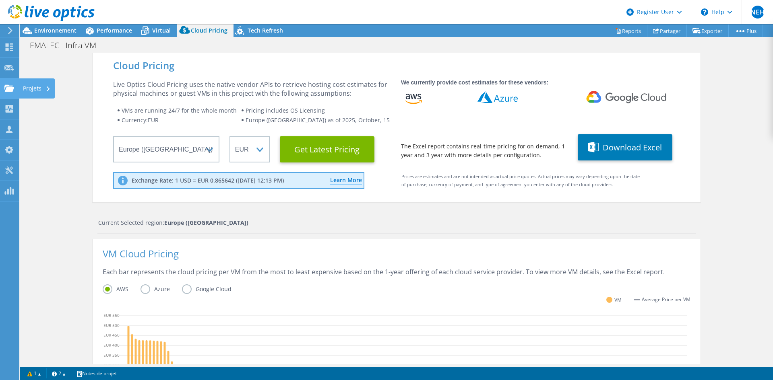
click at [25, 87] on div "Projets" at bounding box center [37, 89] width 36 height 20
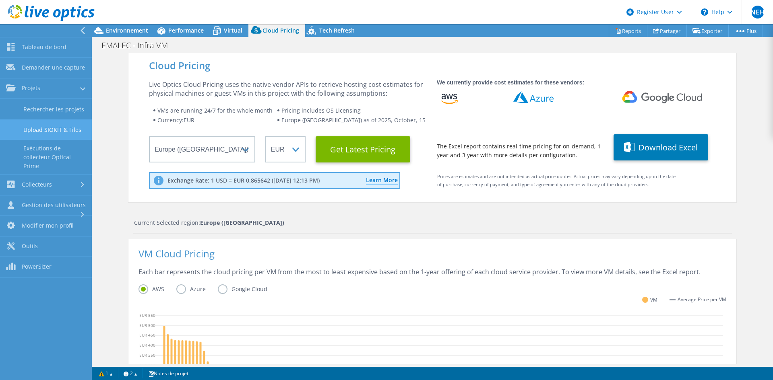
click at [74, 136] on link "Upload SIOKIT & Files" at bounding box center [46, 130] width 92 height 21
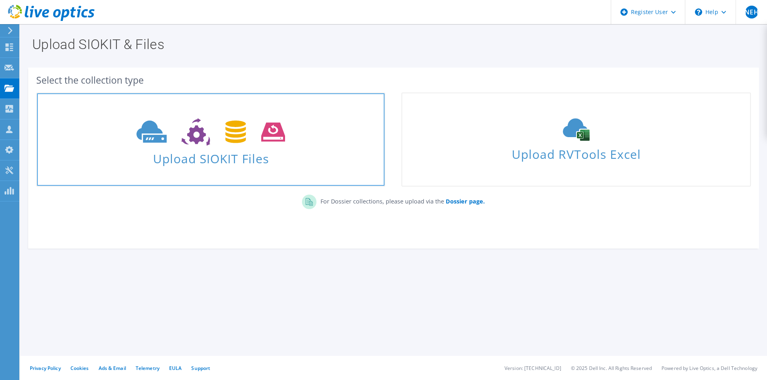
click at [236, 159] on span "Upload SIOKIT Files" at bounding box center [210, 156] width 347 height 17
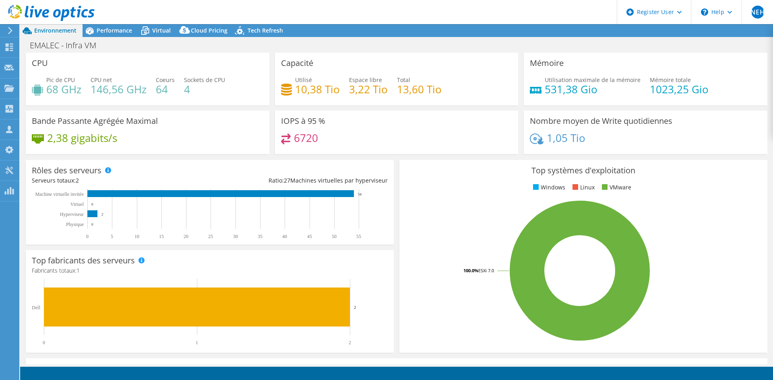
select select "SelectRegion"
select select "EUFrankfurt"
select select "EUR"
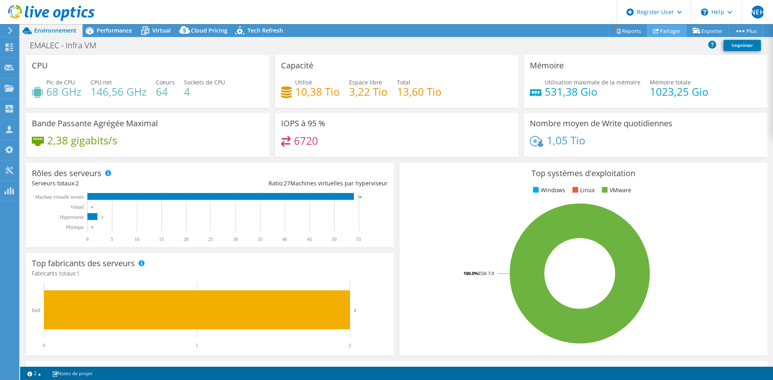
click at [671, 32] on link "Partager" at bounding box center [667, 31] width 40 height 12
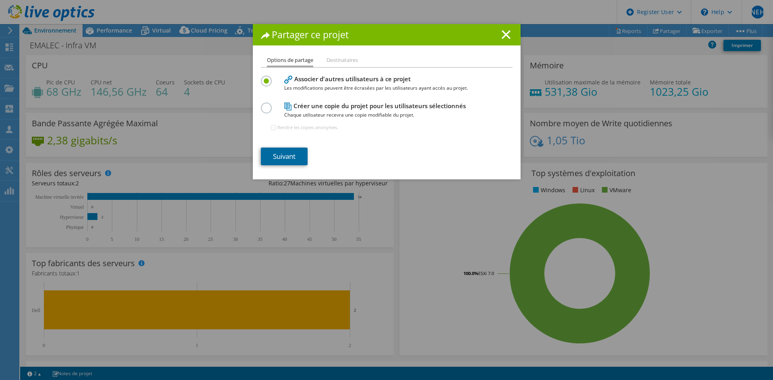
click at [287, 160] on link "Suivant" at bounding box center [284, 157] width 47 height 18
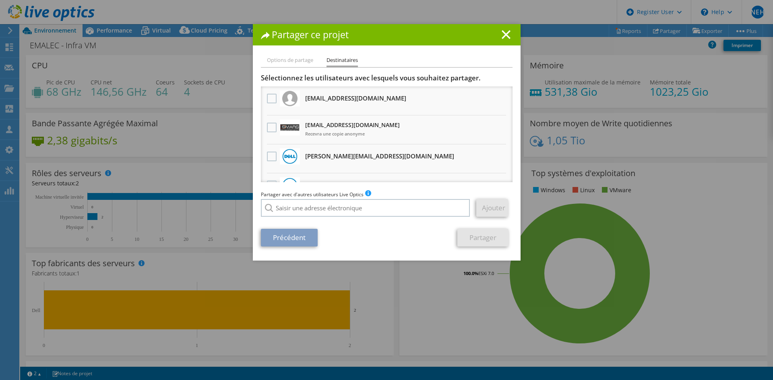
click at [265, 99] on div at bounding box center [272, 99] width 14 height 17
click at [269, 99] on label at bounding box center [273, 99] width 12 height 10
click at [0, 0] on input "checkbox" at bounding box center [0, 0] width 0 height 0
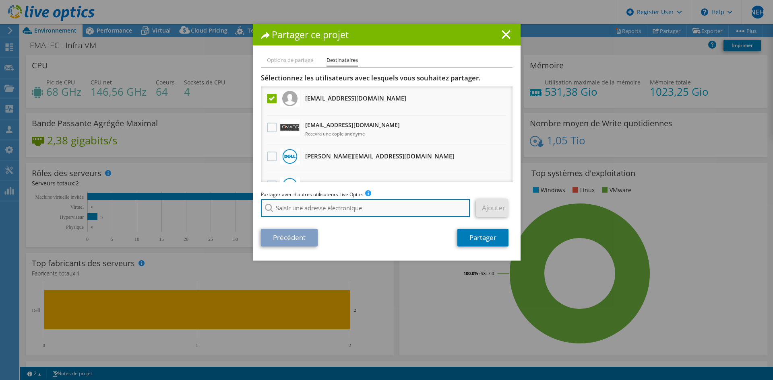
click at [287, 212] on input "search" at bounding box center [365, 208] width 209 height 18
paste input "[PERSON_NAME] <[EMAIL_ADDRESS][DOMAIN_NAME]>"
type input "[PERSON_NAME] <[EMAIL_ADDRESS][DOMAIN_NAME]>"
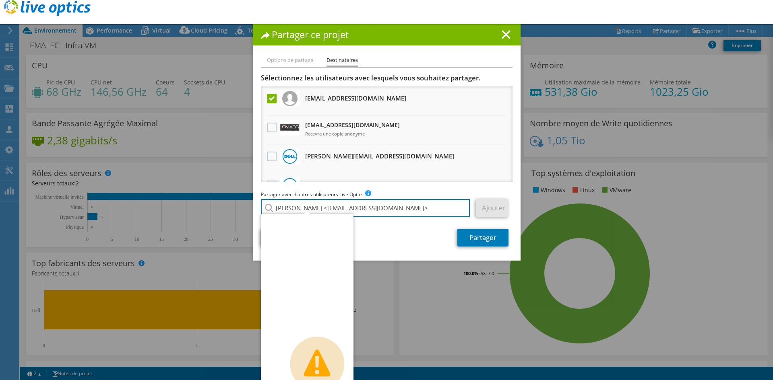
drag, startPoint x: 327, startPoint y: 208, endPoint x: 231, endPoint y: 208, distance: 95.8
click at [231, 208] on div "Partager ce projet Options de partage Destinataires Associer d'autres utilisate…" at bounding box center [386, 190] width 773 height 332
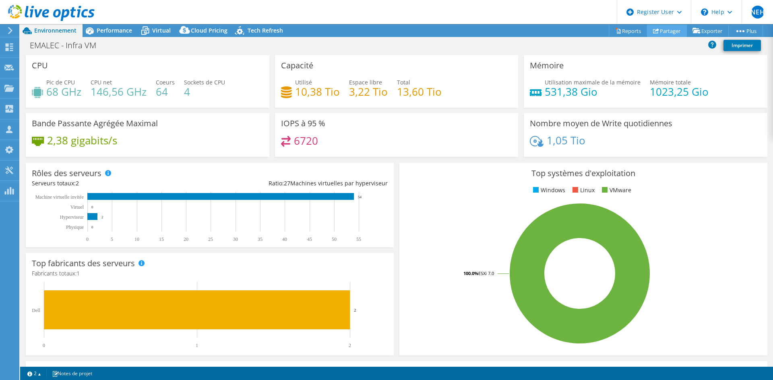
click at [653, 30] on use at bounding box center [656, 30] width 6 height 5
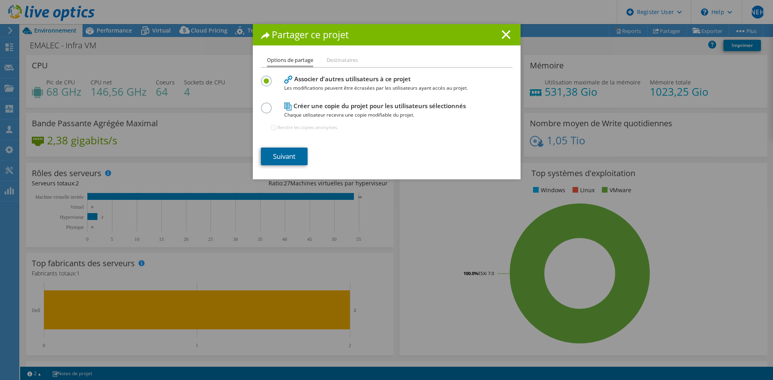
click at [286, 155] on link "Suivant" at bounding box center [284, 157] width 47 height 18
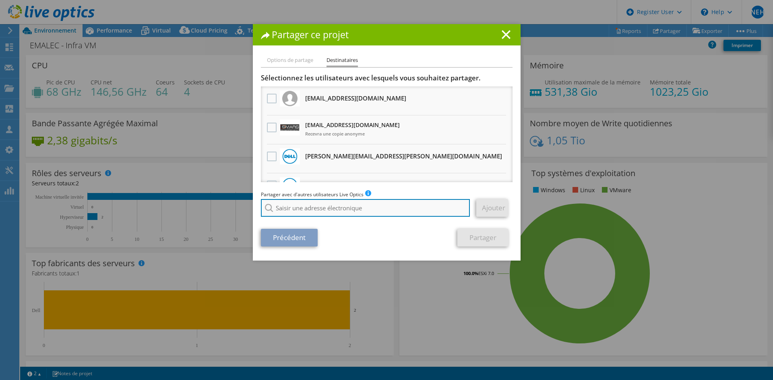
click at [310, 210] on input "search" at bounding box center [365, 208] width 209 height 18
paste input "[PERSON_NAME] <[EMAIL_ADDRESS][DOMAIN_NAME]>"
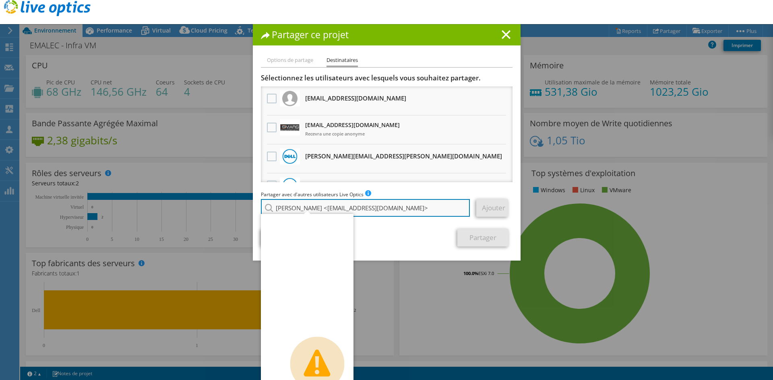
click at [327, 207] on input "[PERSON_NAME] <[EMAIL_ADDRESS][DOMAIN_NAME]>" at bounding box center [365, 208] width 209 height 18
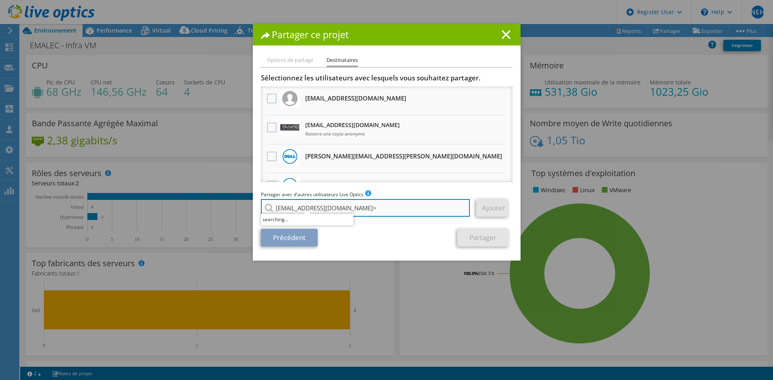
click at [386, 213] on input "[EMAIL_ADDRESS][DOMAIN_NAME]>" at bounding box center [365, 208] width 209 height 18
click at [404, 215] on input "[EMAIL_ADDRESS][DOMAIN_NAME]" at bounding box center [365, 208] width 209 height 18
click at [401, 212] on input "[EMAIL_ADDRESS][DOMAIN_NAME]" at bounding box center [365, 208] width 209 height 18
click at [385, 209] on input "[EMAIL_ADDRESS][DOMAIN_NAME]" at bounding box center [365, 208] width 209 height 18
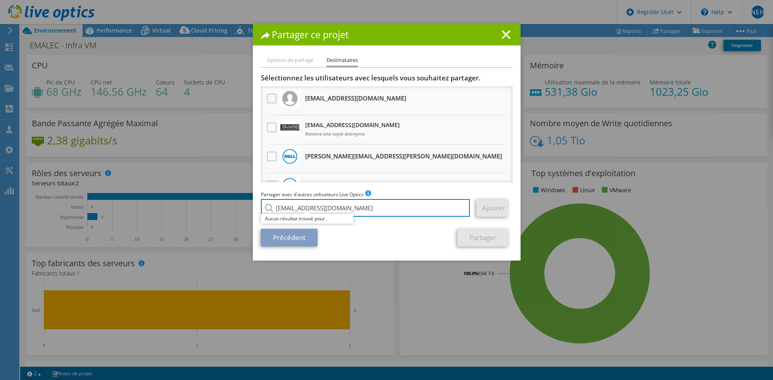
type input "[EMAIL_ADDRESS][DOMAIN_NAME]"
click at [269, 100] on label at bounding box center [273, 99] width 12 height 10
click at [0, 0] on input "checkbox" at bounding box center [0, 0] width 0 height 0
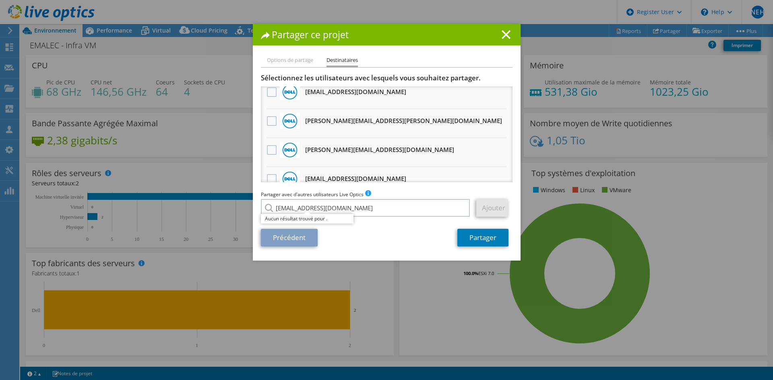
scroll to position [282, 0]
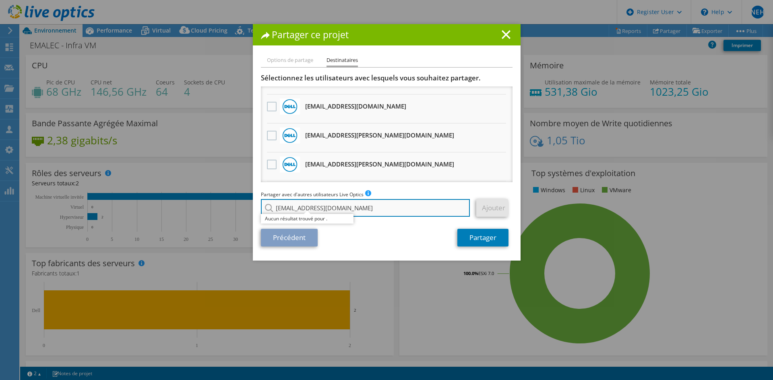
click at [397, 210] on input "[EMAIL_ADDRESS][DOMAIN_NAME]" at bounding box center [365, 208] width 209 height 18
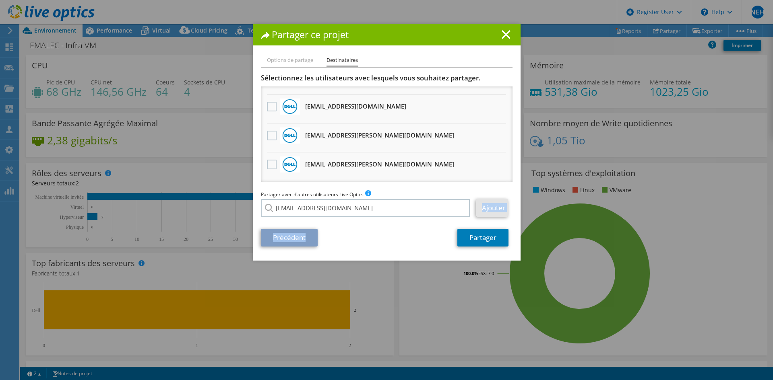
drag, startPoint x: 373, startPoint y: 221, endPoint x: 380, endPoint y: 219, distance: 7.5
click at [373, 222] on section "Sélectionnez les utilisateurs avec lesquels vous souhaitez partager. Toutes les…" at bounding box center [387, 160] width 252 height 173
click at [419, 211] on input "[EMAIL_ADDRESS][DOMAIN_NAME]" at bounding box center [365, 208] width 209 height 18
click at [494, 206] on link "Ajouter" at bounding box center [492, 208] width 32 height 18
click at [472, 238] on link "Partager" at bounding box center [482, 238] width 51 height 18
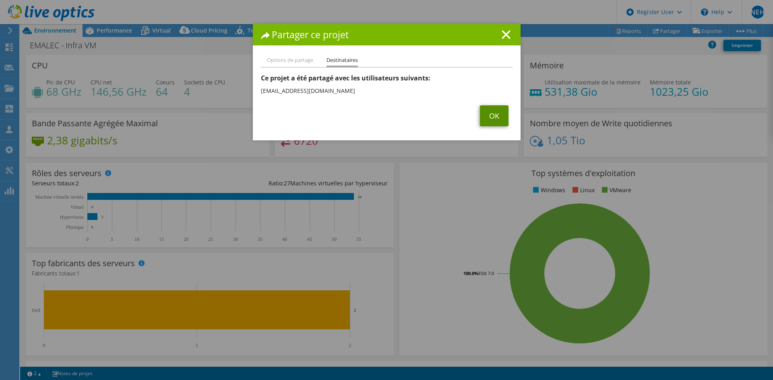
click at [490, 119] on link "OK" at bounding box center [494, 115] width 29 height 21
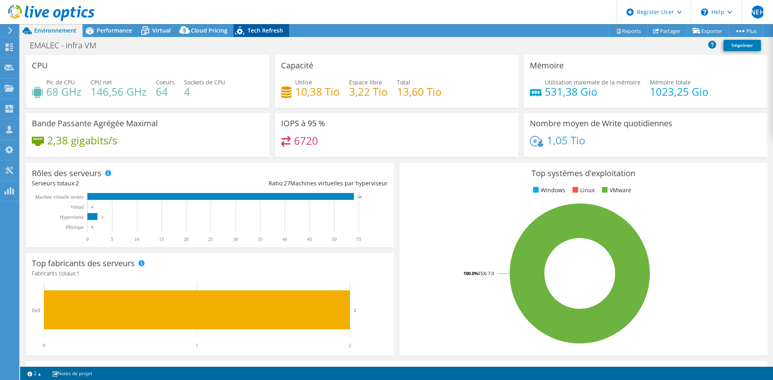
click at [248, 31] on span "Tech Refresh" at bounding box center [265, 31] width 35 height 8
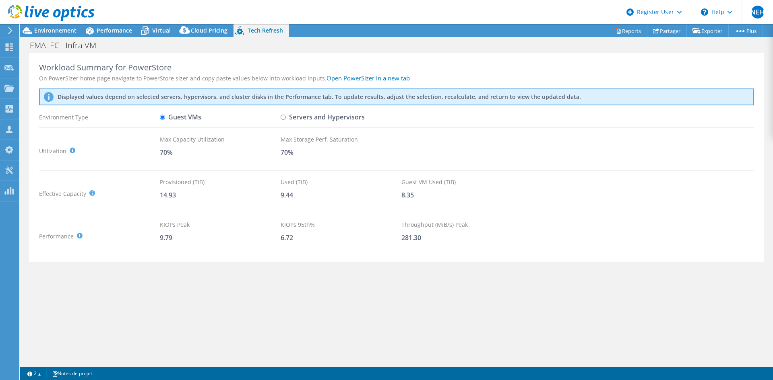
click at [285, 120] on input "Servers and Hypervisors" at bounding box center [283, 117] width 5 height 5
radio input "true"
radio input "false"
drag, startPoint x: 160, startPoint y: 195, endPoint x: 180, endPoint y: 195, distance: 20.1
click at [180, 195] on div "13.60" at bounding box center [220, 195] width 121 height 9
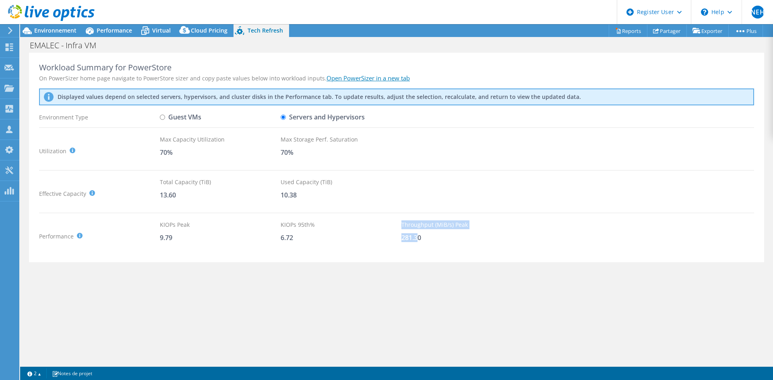
drag, startPoint x: 400, startPoint y: 242, endPoint x: 418, endPoint y: 244, distance: 18.2
click at [418, 244] on div "Performance KIOPS Peak : Sum of peak read/write IOPS, calculated at 95th percen…" at bounding box center [396, 237] width 715 height 32
click at [419, 241] on div "281.30" at bounding box center [461, 237] width 121 height 9
click at [164, 32] on span "Virtual" at bounding box center [161, 31] width 19 height 8
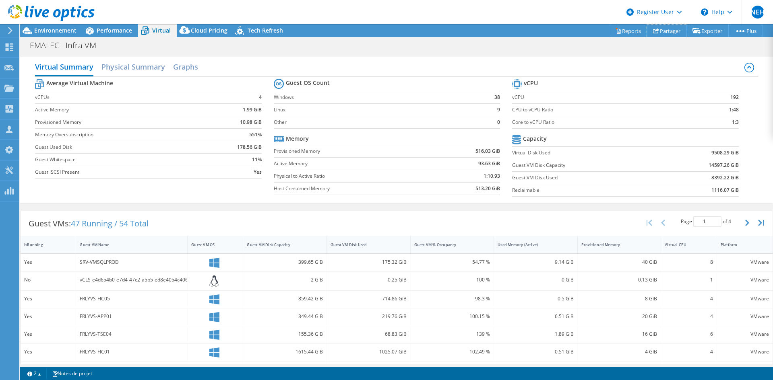
click at [658, 28] on link "Partager" at bounding box center [667, 31] width 40 height 12
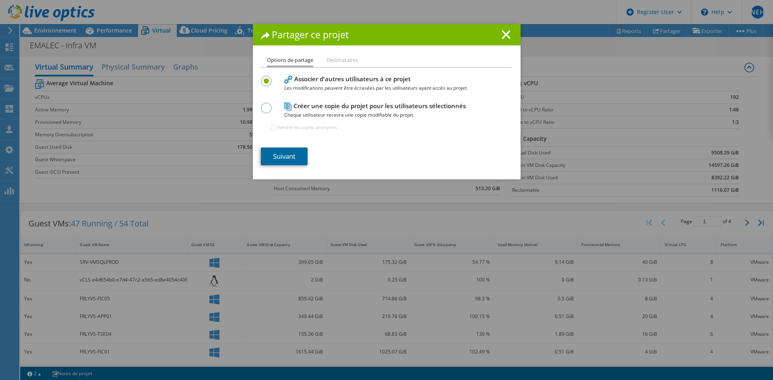
click at [280, 155] on link "Suivant" at bounding box center [284, 157] width 47 height 18
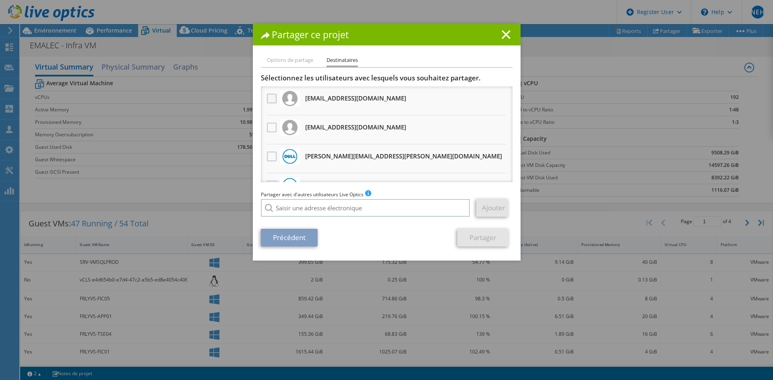
click at [267, 98] on label at bounding box center [273, 99] width 12 height 10
click at [0, 0] on input "checkbox" at bounding box center [0, 0] width 0 height 0
click at [477, 240] on link "Partager" at bounding box center [482, 238] width 51 height 18
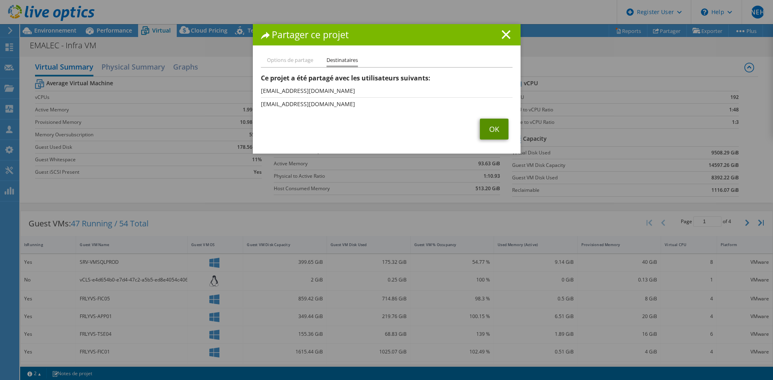
click at [490, 131] on link "OK" at bounding box center [494, 129] width 29 height 21
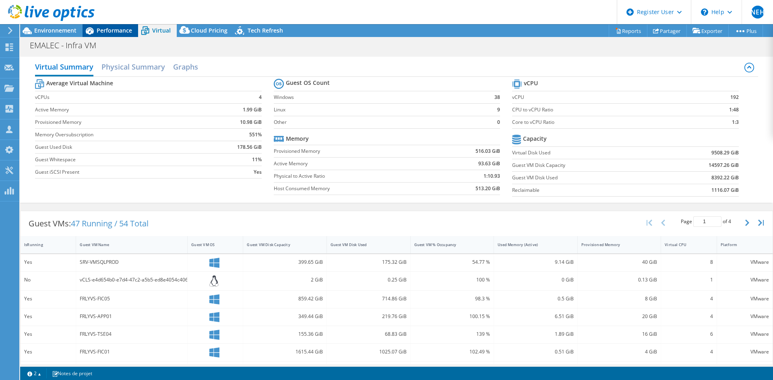
click at [97, 29] on span "Performance" at bounding box center [114, 31] width 35 height 8
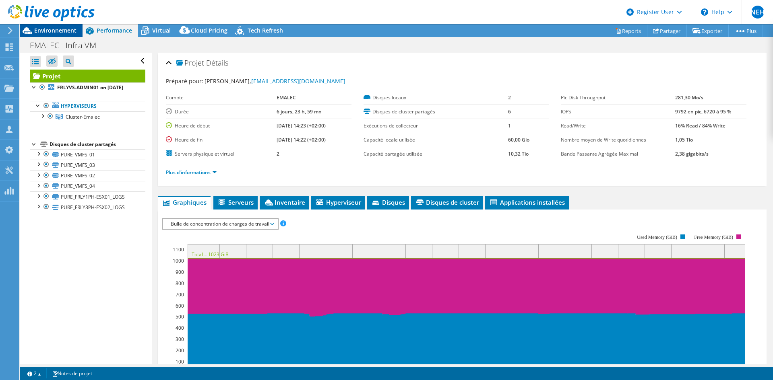
click at [74, 34] on span "Environnement" at bounding box center [55, 31] width 42 height 8
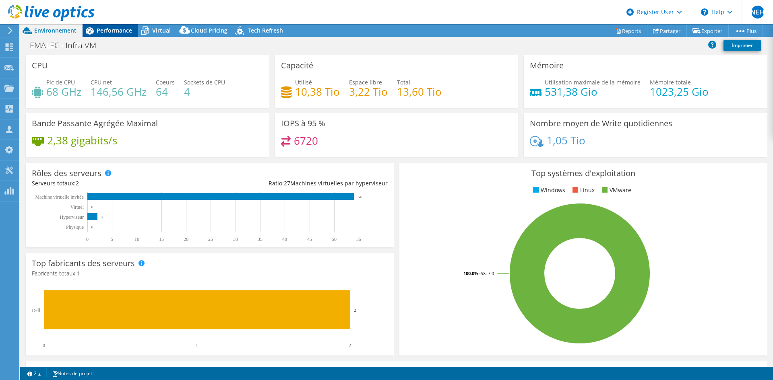
click at [126, 25] on div "Performance" at bounding box center [111, 30] width 56 height 13
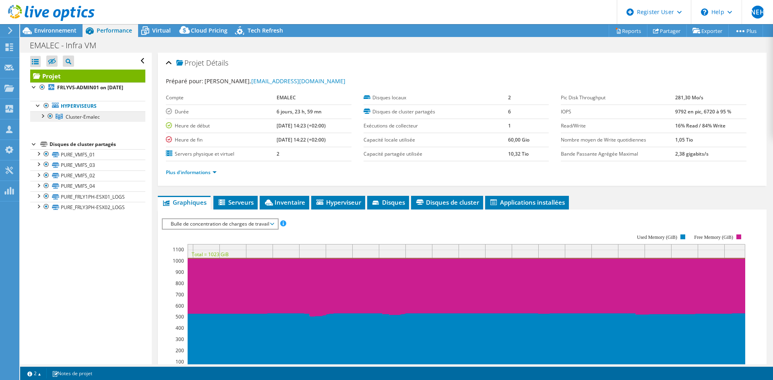
click at [81, 120] on span "Cluster-Emalec" at bounding box center [83, 117] width 34 height 7
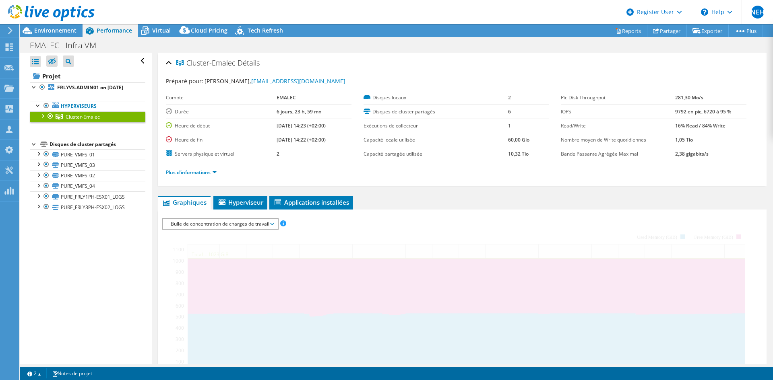
click at [45, 120] on div at bounding box center [42, 116] width 8 height 8
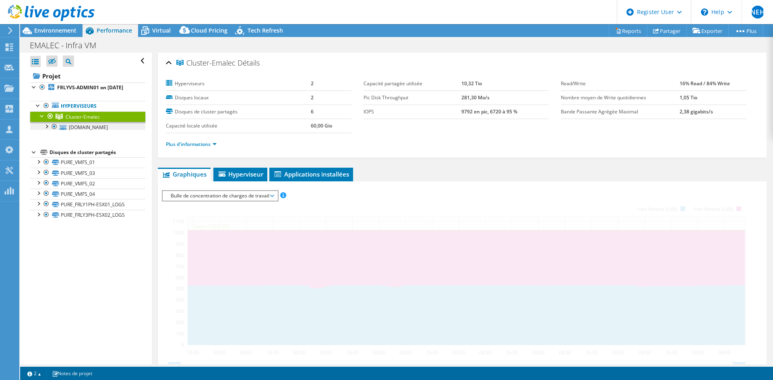
drag, startPoint x: 63, startPoint y: 136, endPoint x: 50, endPoint y: 134, distance: 13.9
click at [64, 130] on icon at bounding box center [63, 127] width 7 height 5
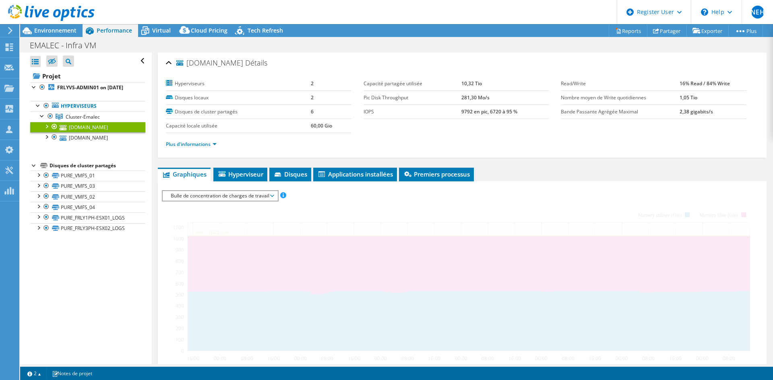
click at [50, 130] on div at bounding box center [46, 126] width 8 height 8
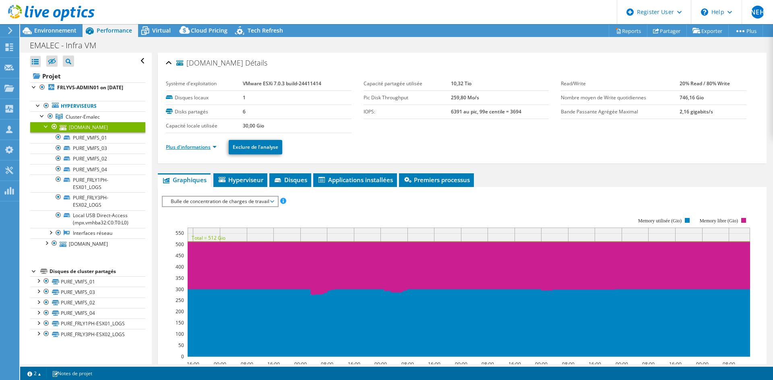
click at [206, 147] on link "Plus d'informations" at bounding box center [191, 147] width 51 height 7
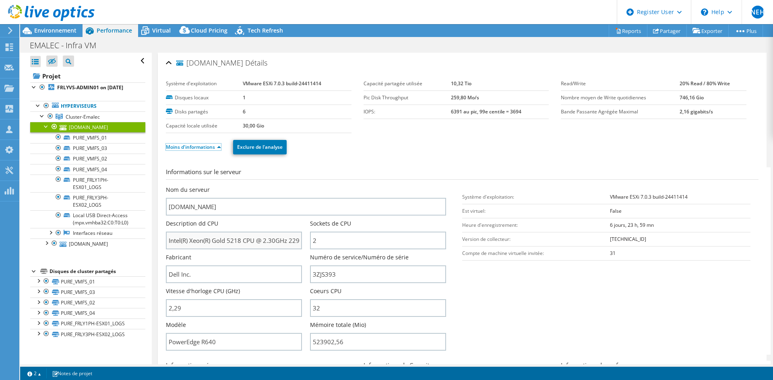
scroll to position [40, 0]
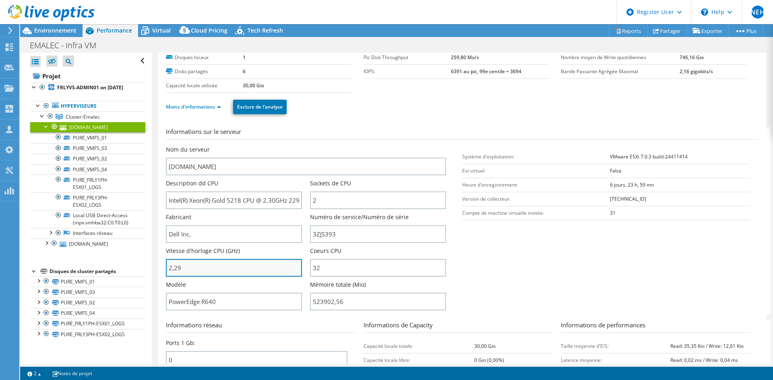
drag, startPoint x: 200, startPoint y: 272, endPoint x: 166, endPoint y: 267, distance: 33.7
click at [166, 267] on input "2,29" at bounding box center [234, 268] width 136 height 18
click at [236, 268] on input "2,29" at bounding box center [234, 268] width 136 height 18
drag, startPoint x: 237, startPoint y: 267, endPoint x: 241, endPoint y: 260, distance: 7.0
click at [238, 266] on input "2,29" at bounding box center [234, 268] width 136 height 18
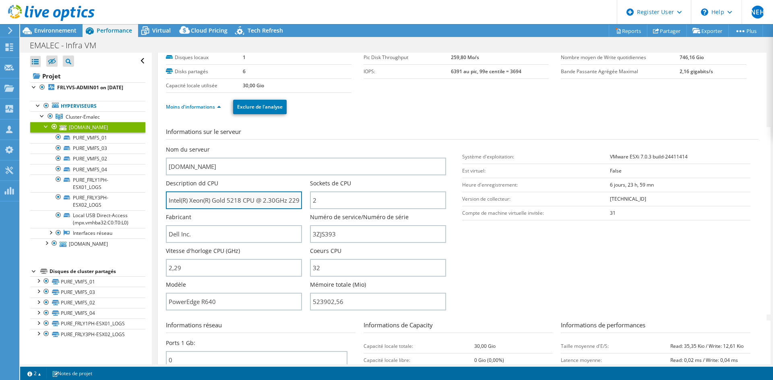
type input "229"
click at [238, 201] on input "Intel(R) Xeon(R) Gold 5218 CPU @ 2.30GHz 229 GHz" at bounding box center [234, 201] width 136 height 18
type input "Intel(R) Xeon(R) Gold CPU @ 2.30GHz5218 229 GHz"
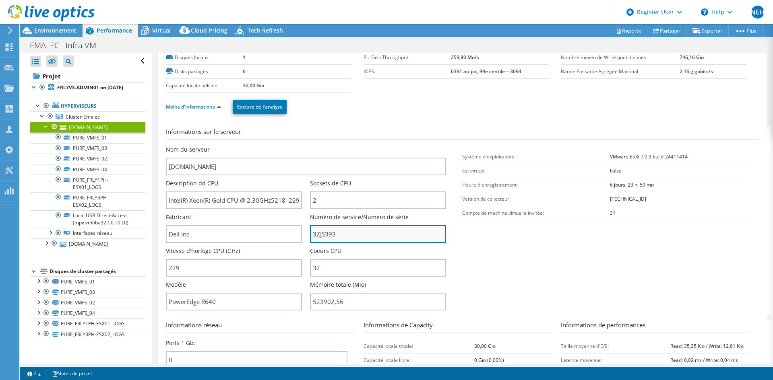
click at [328, 238] on input "3ZJS393" at bounding box center [378, 234] width 136 height 18
click at [327, 238] on input "3ZJS393" at bounding box center [378, 234] width 136 height 18
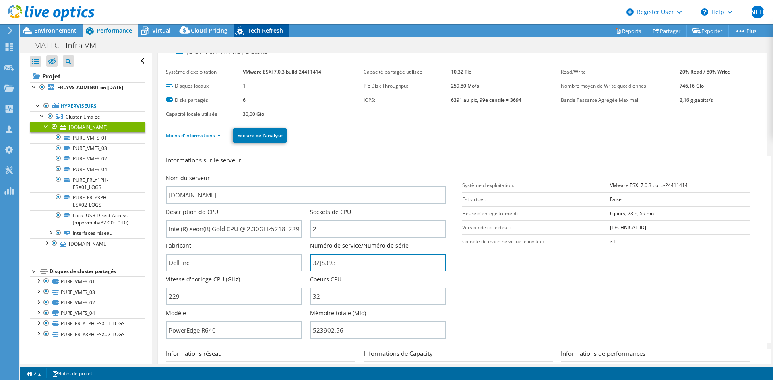
scroll to position [0, 0]
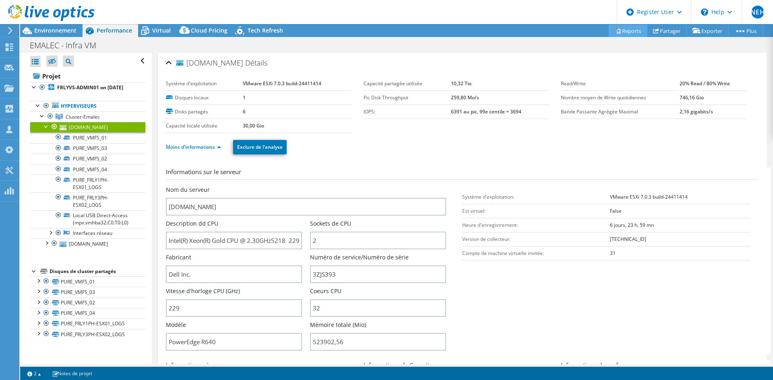
click at [630, 34] on link "Reports" at bounding box center [628, 31] width 39 height 12
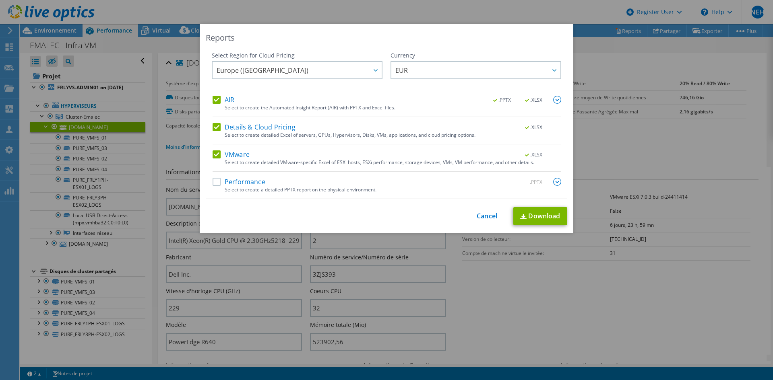
click at [216, 102] on label "AIR" at bounding box center [224, 100] width 22 height 8
click at [0, 0] on input "AIR" at bounding box center [0, 0] width 0 height 0
click at [216, 123] on label "Details & Cloud Pricing" at bounding box center [254, 127] width 83 height 8
click at [0, 0] on input "Details & Cloud Pricing" at bounding box center [0, 0] width 0 height 0
click at [539, 220] on link "Download" at bounding box center [540, 216] width 54 height 18
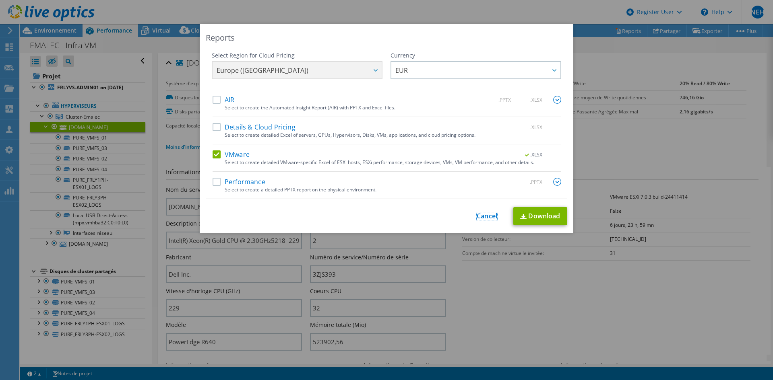
click at [480, 213] on link "Cancel" at bounding box center [487, 217] width 21 height 8
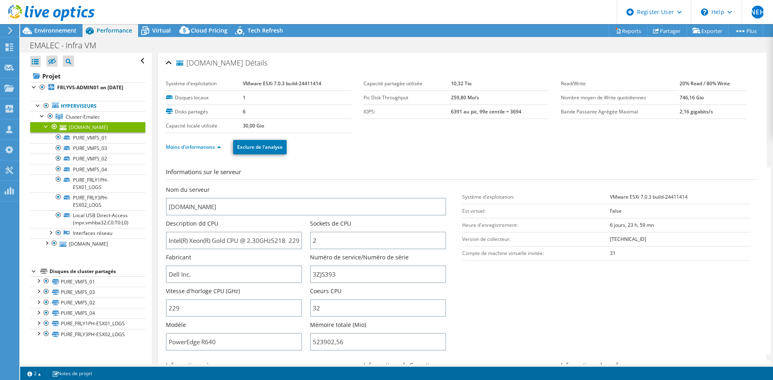
click at [203, 224] on label "Description dd CPU" at bounding box center [192, 224] width 52 height 8
click at [201, 226] on label "Description dd CPU" at bounding box center [192, 224] width 52 height 8
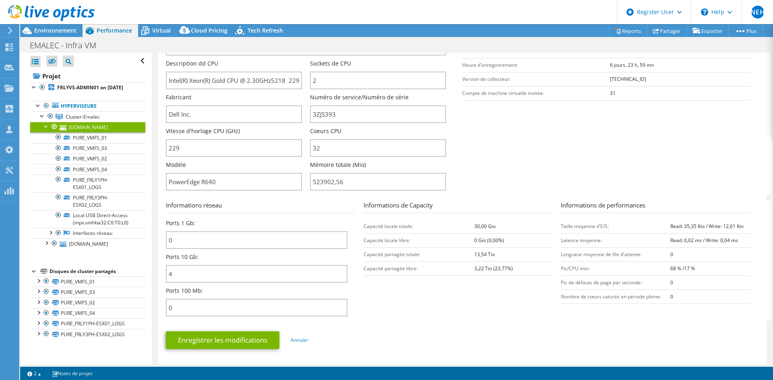
scroll to position [121, 0]
